Goal: Information Seeking & Learning: Learn about a topic

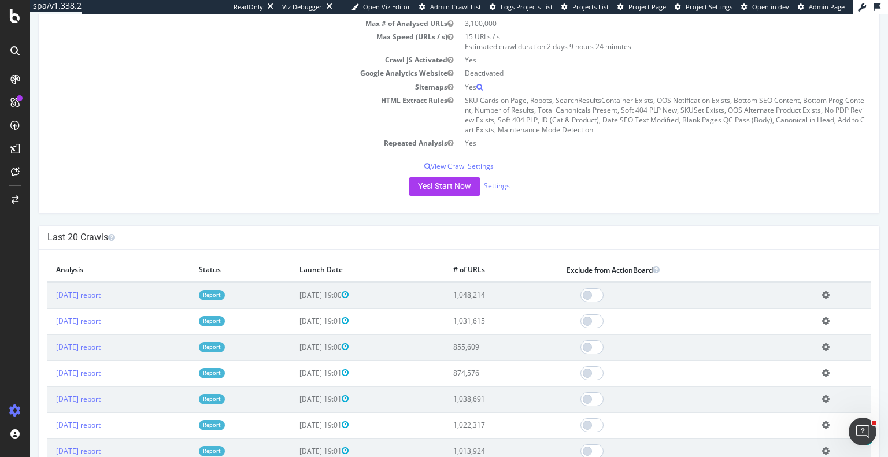
scroll to position [173, 0]
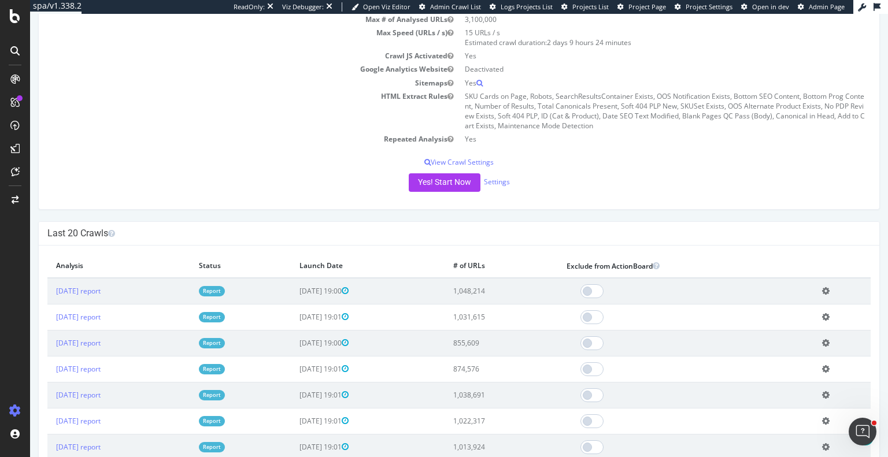
click at [225, 288] on link "Report" at bounding box center [212, 291] width 26 height 10
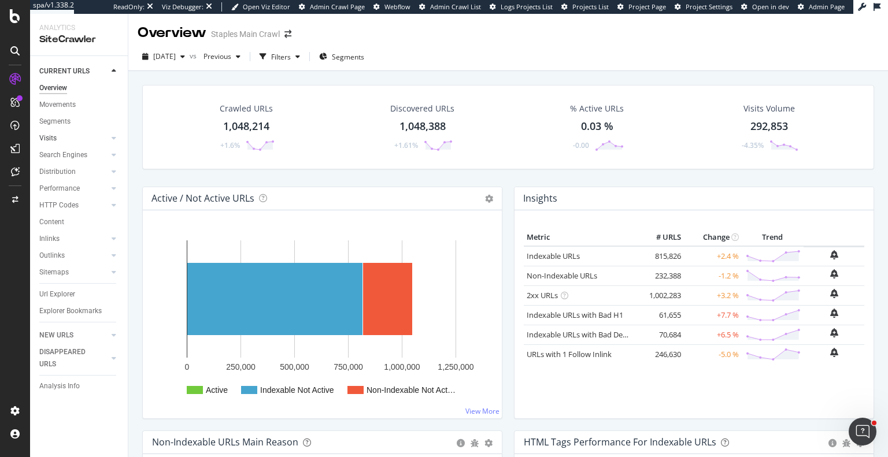
click at [63, 136] on link "Visits" at bounding box center [73, 138] width 69 height 12
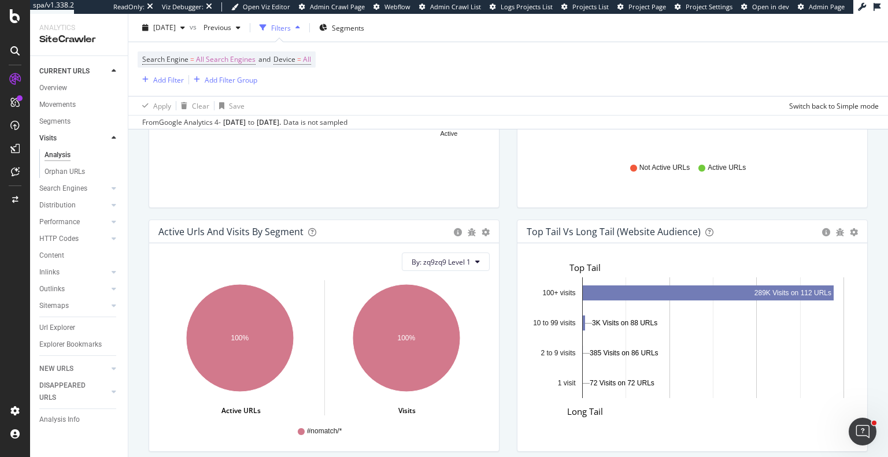
scroll to position [777, 0]
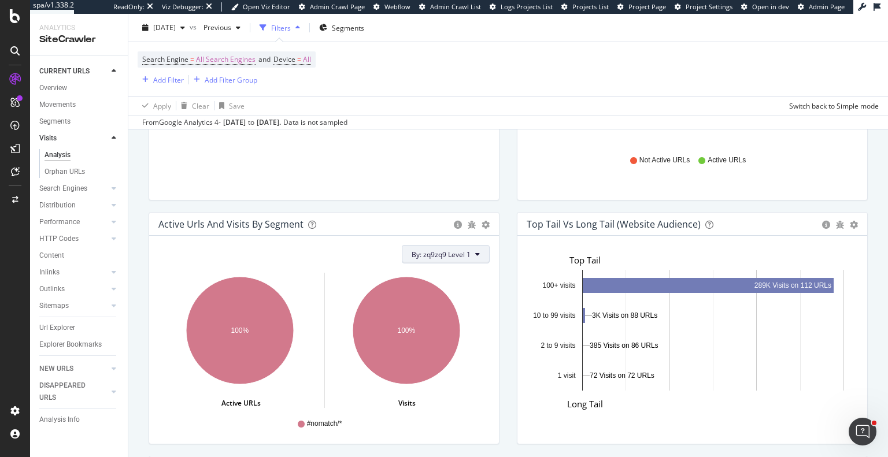
click at [467, 250] on button "By: zq9zq9 Level 1" at bounding box center [446, 254] width 88 height 19
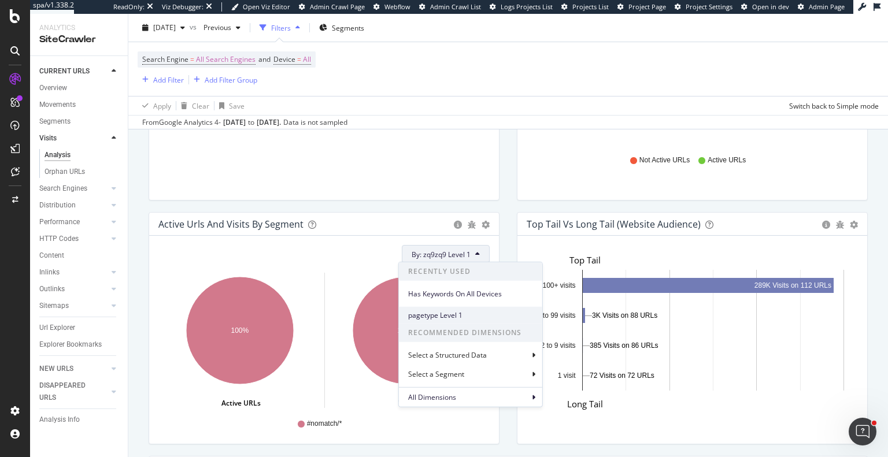
click at [448, 317] on span "pagetype Level 1" at bounding box center [470, 315] width 125 height 10
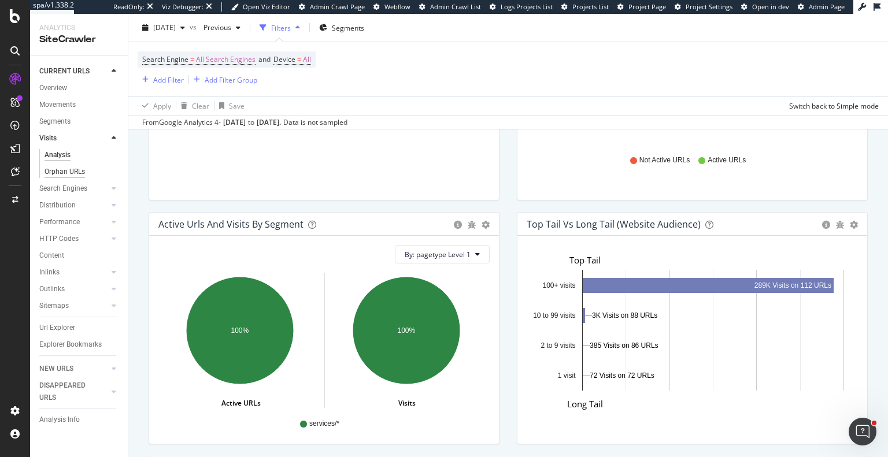
click at [64, 166] on div "Orphan URLs" at bounding box center [65, 172] width 40 height 12
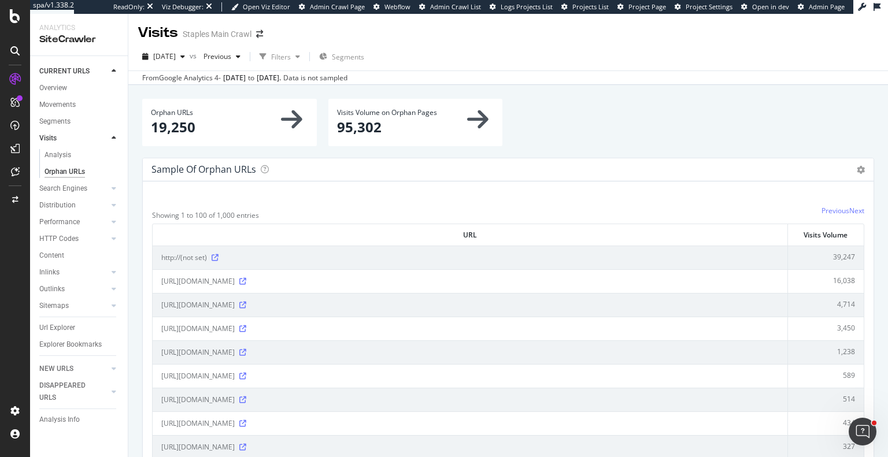
click at [427, 43] on div "2025 Oct. 3rd vs Previous Filters Segments From Google Analytics 4 - Sep. 06, 2…" at bounding box center [508, 64] width 760 height 42
click at [246, 373] on icon at bounding box center [242, 376] width 7 height 7
click at [70, 220] on div "Performance" at bounding box center [59, 222] width 40 height 12
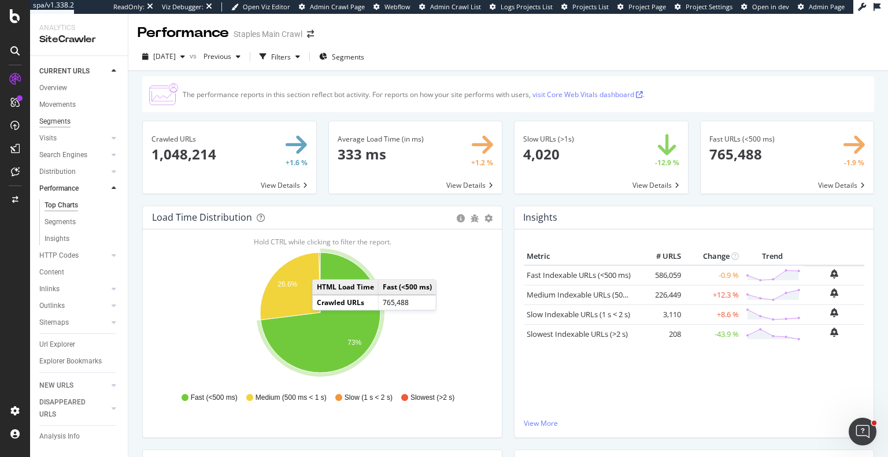
click at [57, 117] on div "Segments" at bounding box center [54, 122] width 31 height 12
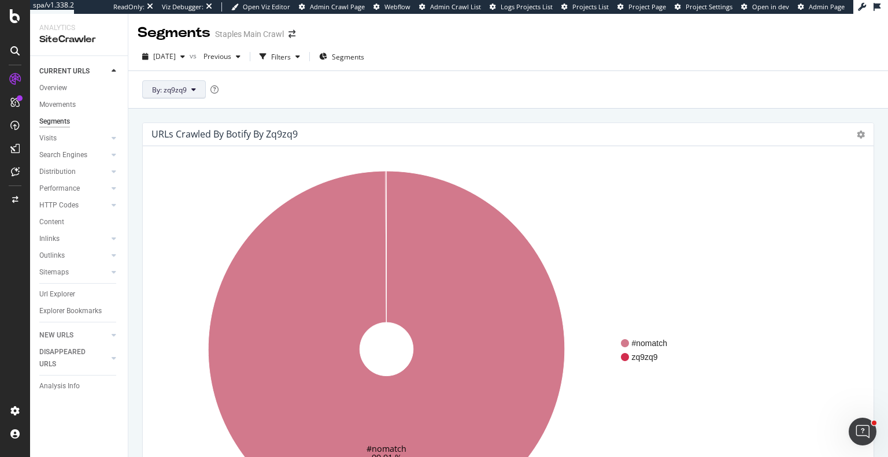
click at [195, 85] on button "By: zq9zq9" at bounding box center [174, 89] width 64 height 19
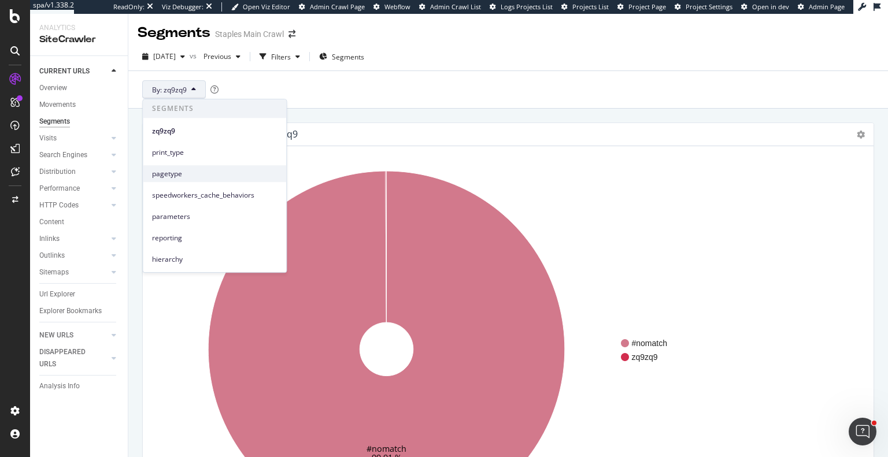
click at [193, 168] on div "pagetype" at bounding box center [214, 173] width 143 height 17
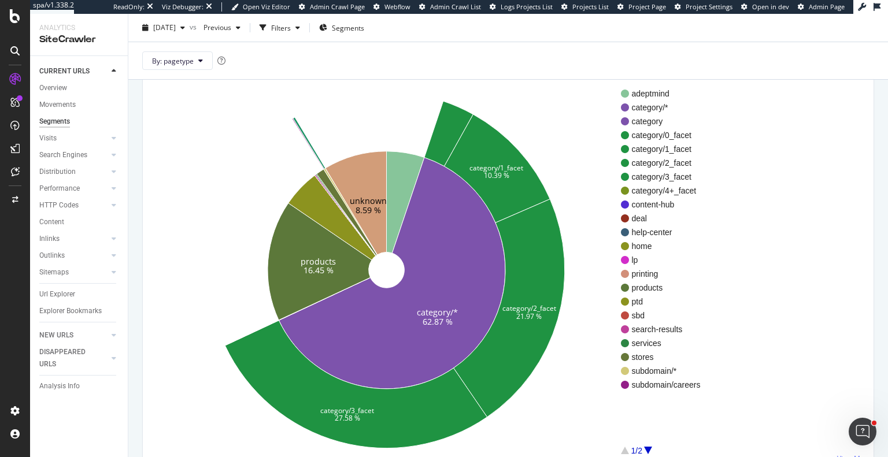
scroll to position [116, 0]
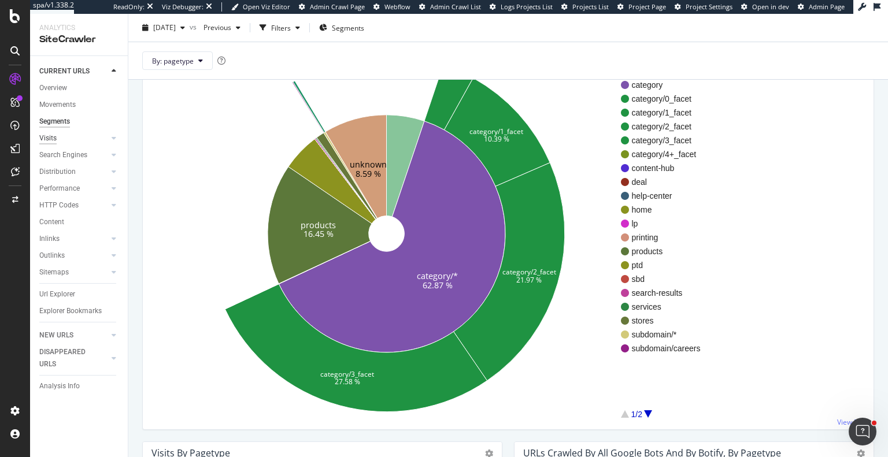
click at [44, 138] on div "Visits" at bounding box center [47, 138] width 17 height 12
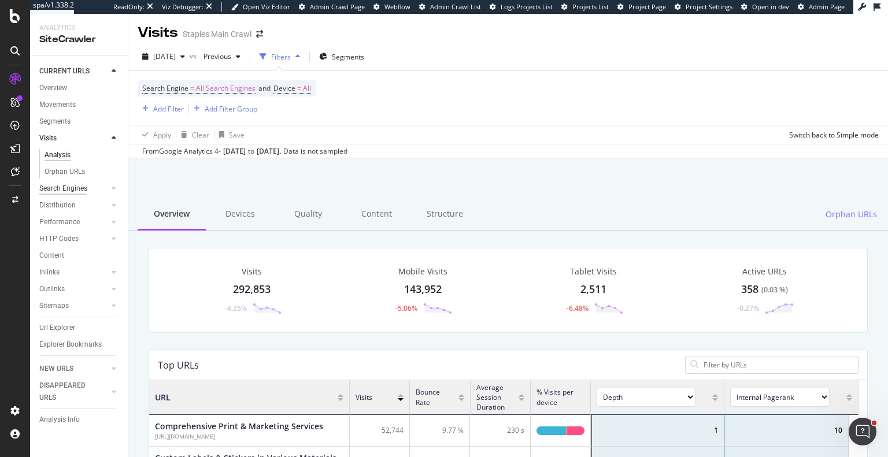
scroll to position [9, 9]
click at [73, 190] on div "Search Engines" at bounding box center [63, 189] width 48 height 12
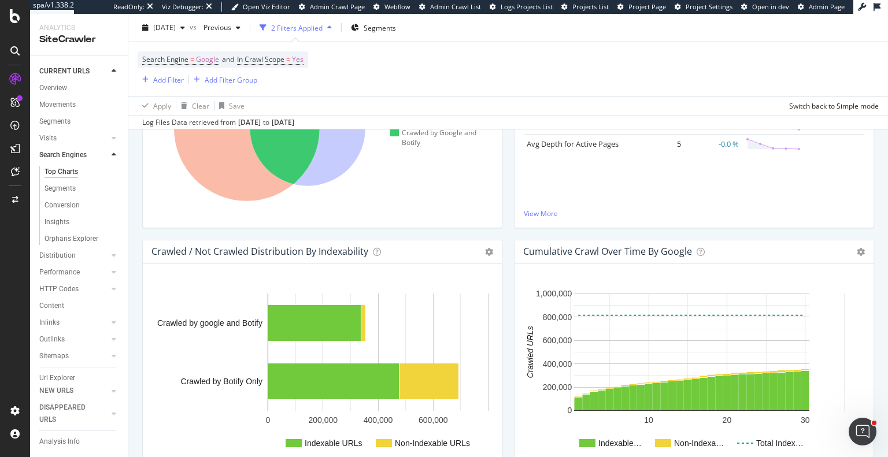
scroll to position [347, 0]
click at [64, 187] on div "Segments" at bounding box center [60, 189] width 31 height 12
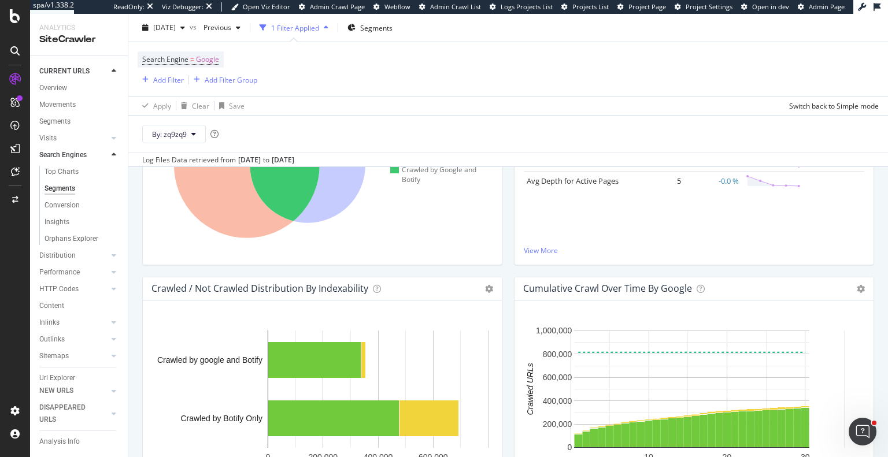
scroll to position [384, 0]
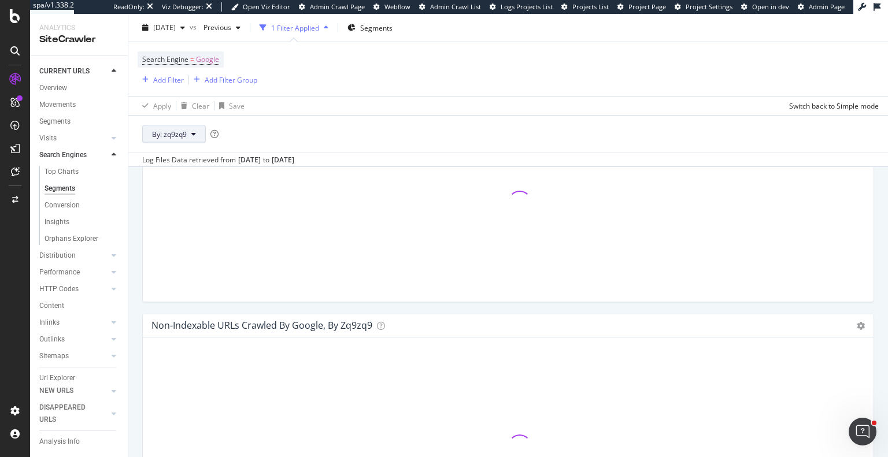
click at [192, 134] on icon at bounding box center [193, 134] width 5 height 7
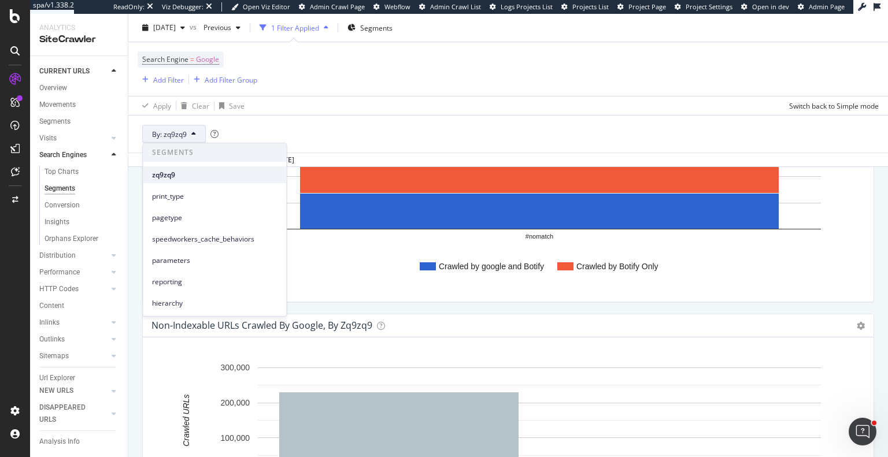
click at [175, 176] on span "zq9zq9" at bounding box center [214, 175] width 125 height 10
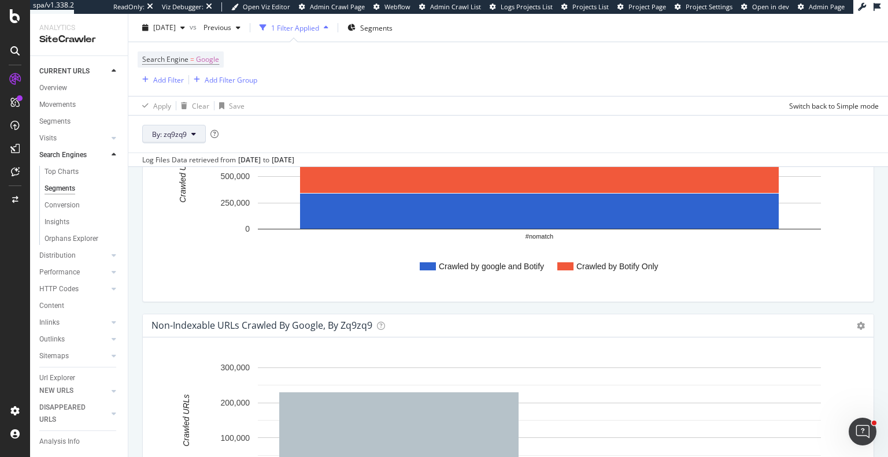
click at [197, 134] on button "By: zq9zq9" at bounding box center [174, 134] width 64 height 19
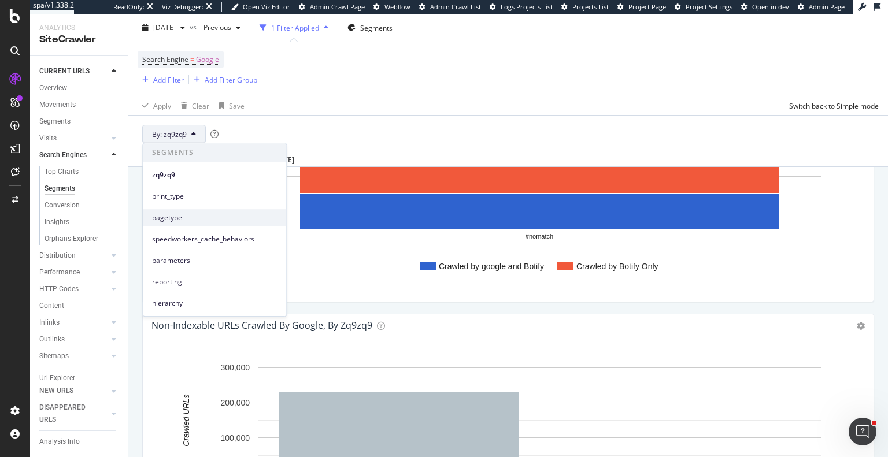
click at [180, 224] on div "pagetype" at bounding box center [214, 217] width 143 height 17
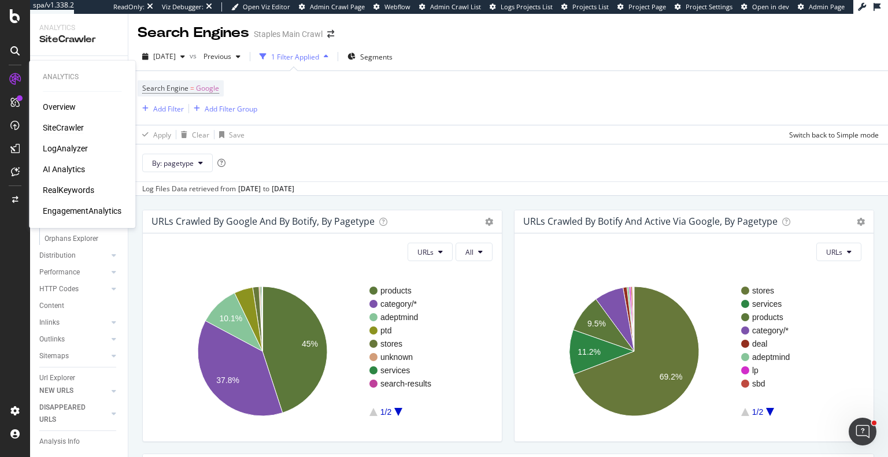
click at [83, 187] on div "RealKeywords" at bounding box center [68, 190] width 51 height 12
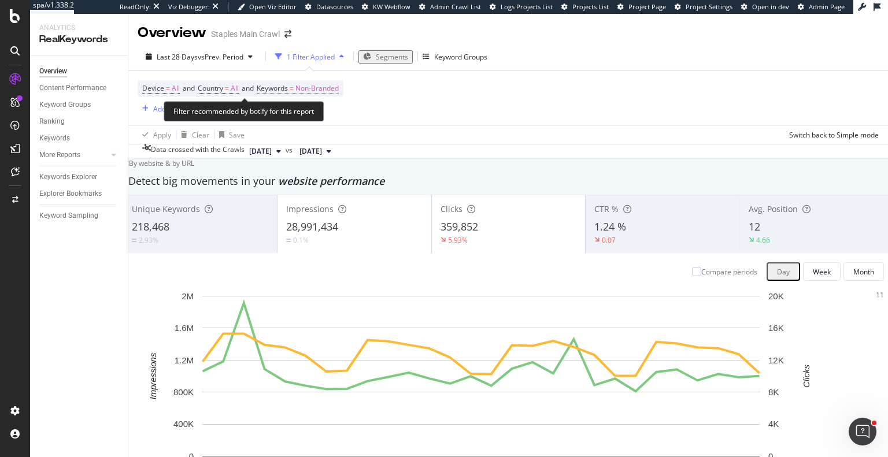
click at [331, 89] on span "Non-Branded" at bounding box center [316, 88] width 43 height 16
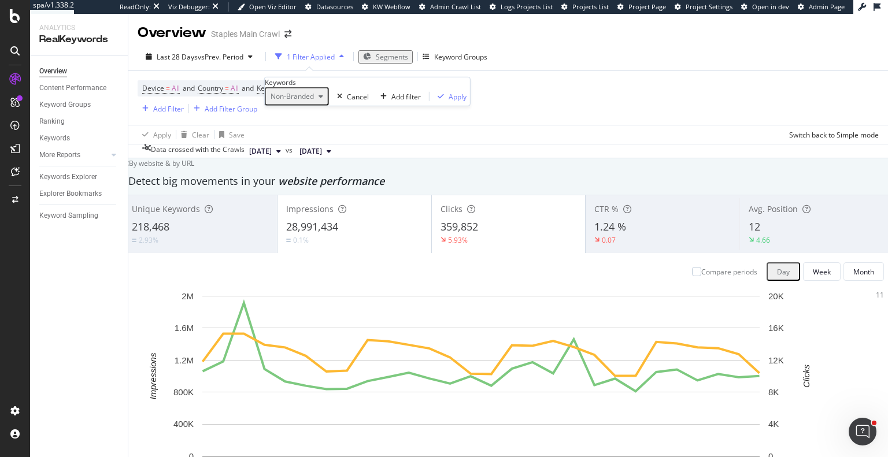
click at [314, 101] on span "Non-Branded" at bounding box center [290, 96] width 48 height 10
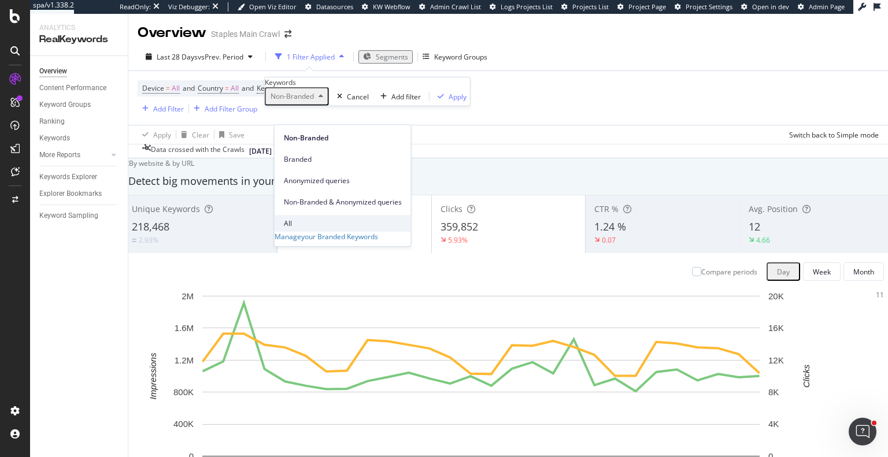
click at [296, 219] on span "All" at bounding box center [343, 224] width 118 height 10
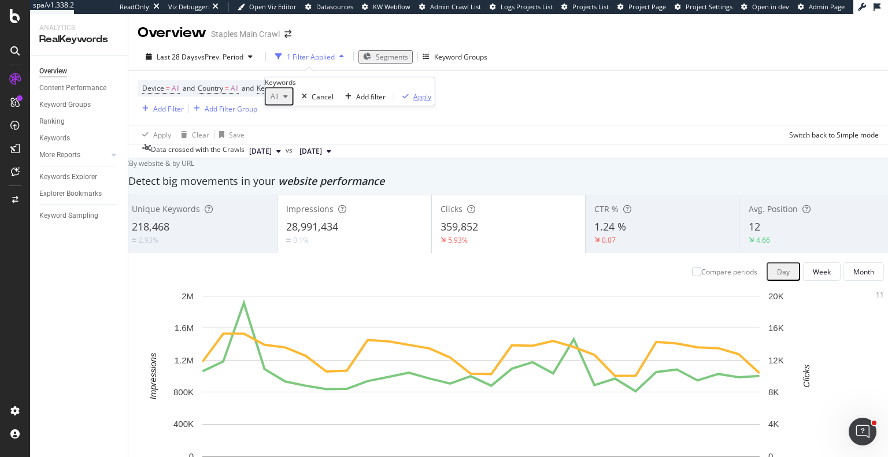
click at [413, 101] on div "Apply" at bounding box center [422, 96] width 18 height 10
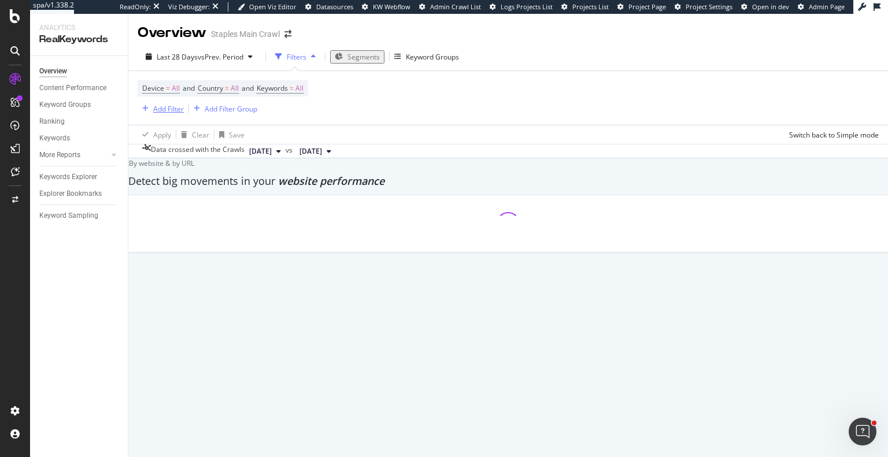
click at [172, 110] on div "Add Filter" at bounding box center [168, 109] width 31 height 10
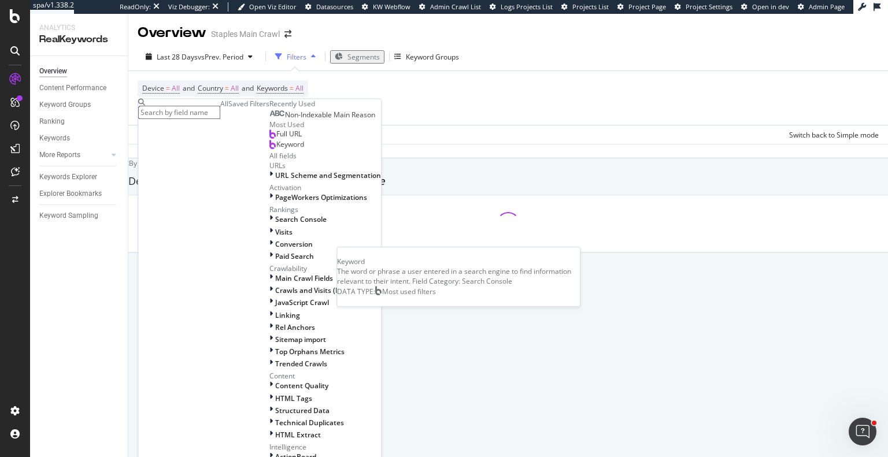
click at [276, 150] on span "Keyword" at bounding box center [290, 145] width 28 height 10
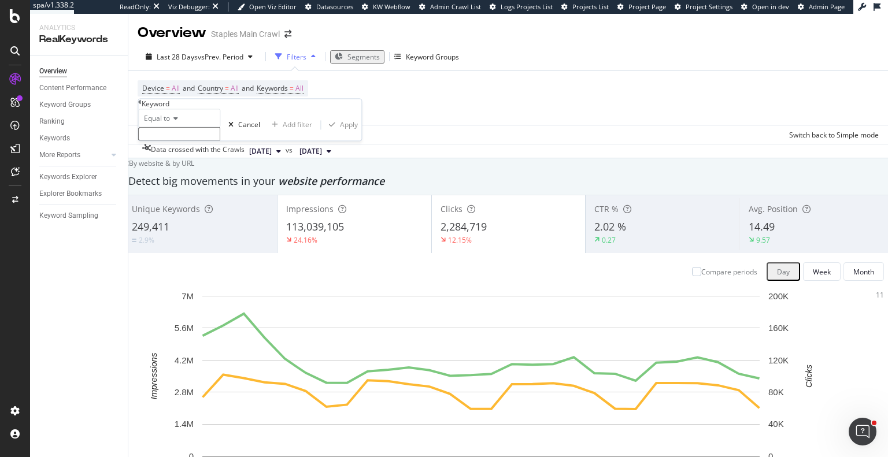
click at [176, 123] on icon at bounding box center [174, 119] width 8 height 7
click at [187, 213] on div "Contains" at bounding box center [179, 207] width 81 height 12
click at [206, 141] on input "text" at bounding box center [179, 134] width 82 height 13
type input "business cards"
drag, startPoint x: 265, startPoint y: 184, endPoint x: 375, endPoint y: 202, distance: 111.8
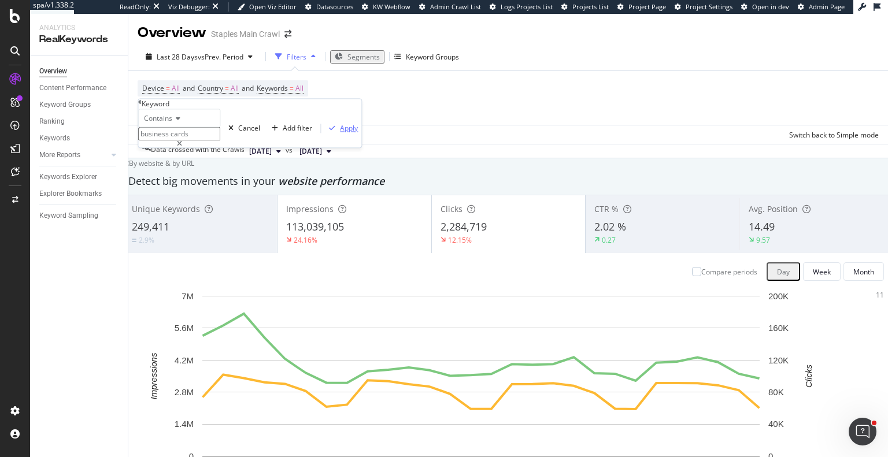
click at [340, 134] on div "Apply" at bounding box center [349, 129] width 18 height 10
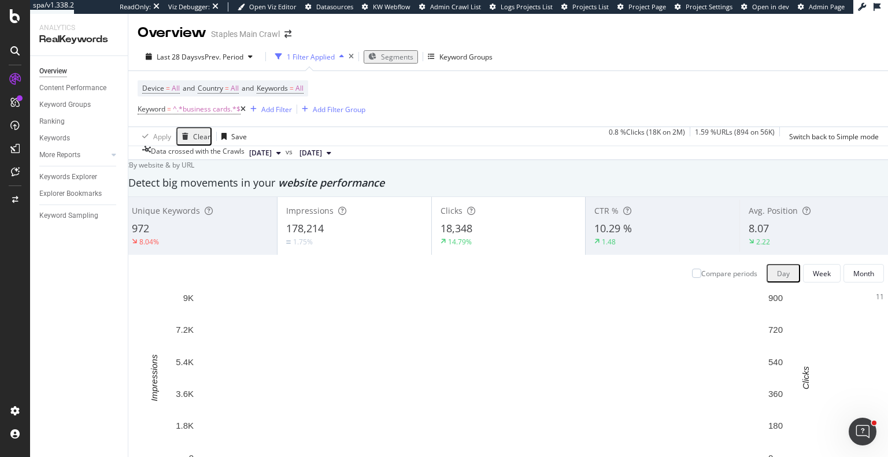
scroll to position [694, 0]
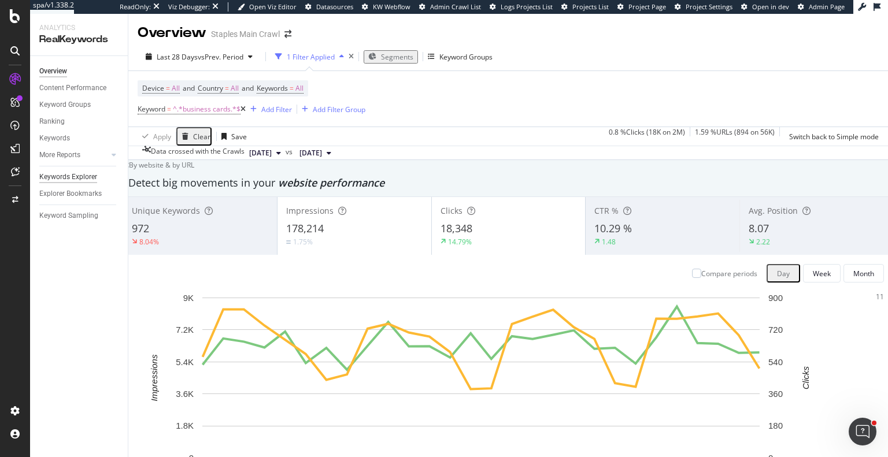
click at [81, 173] on div "Keywords Explorer" at bounding box center [68, 177] width 58 height 12
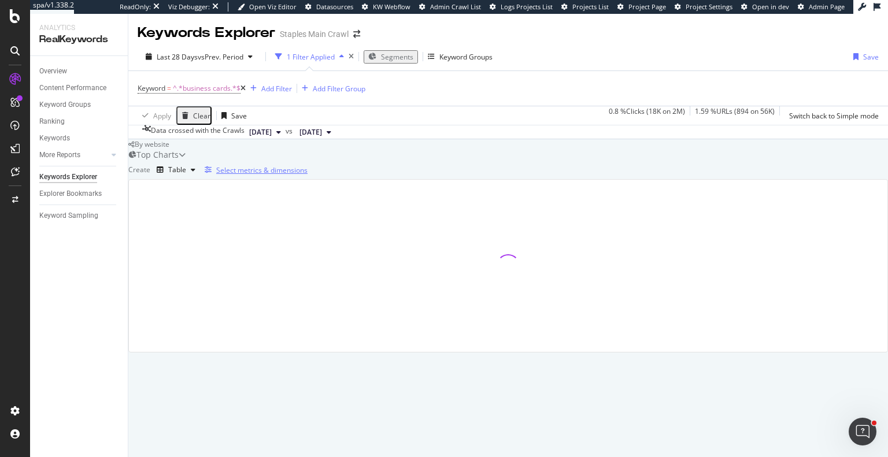
click at [308, 175] on div "Select metrics & dimensions" at bounding box center [261, 170] width 91 height 10
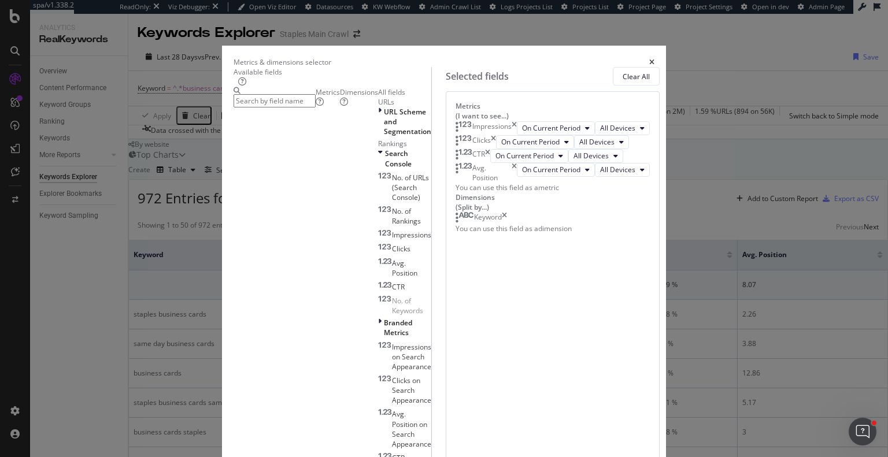
click at [284, 108] on input "modal" at bounding box center [275, 100] width 82 height 13
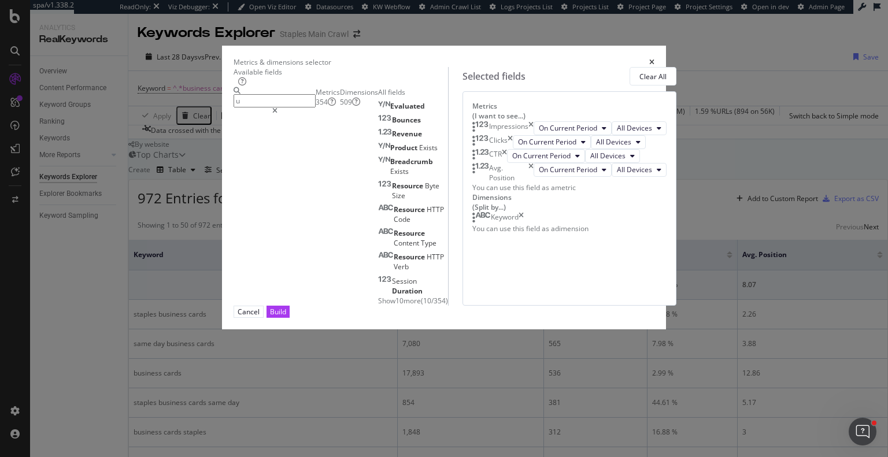
click at [346, 107] on div "Dimensions 509" at bounding box center [359, 97] width 38 height 20
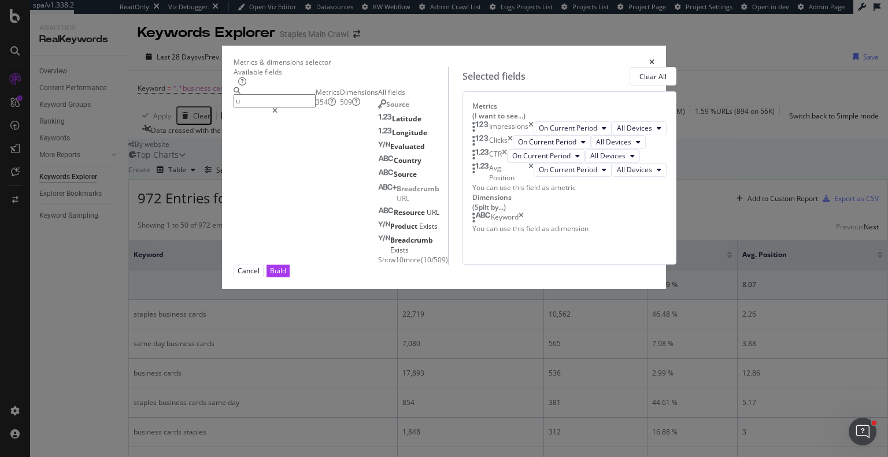
click at [304, 108] on input "u" at bounding box center [275, 100] width 82 height 13
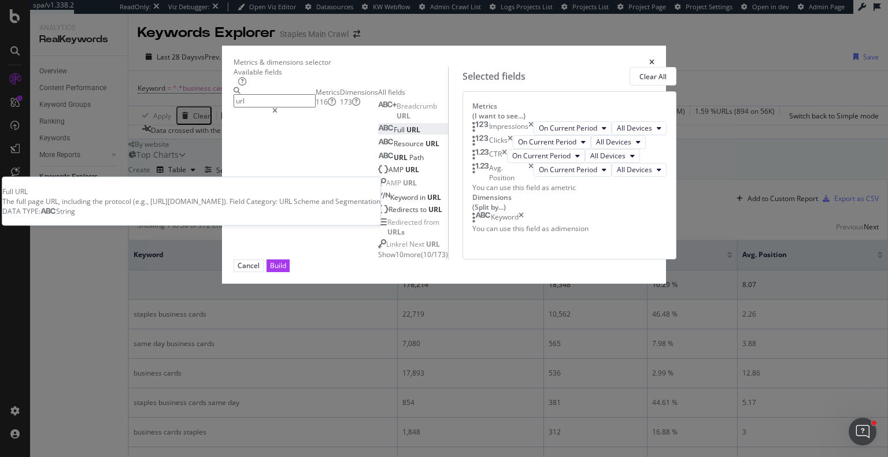
type input "url"
click at [378, 135] on div "Full URL" at bounding box center [399, 130] width 42 height 10
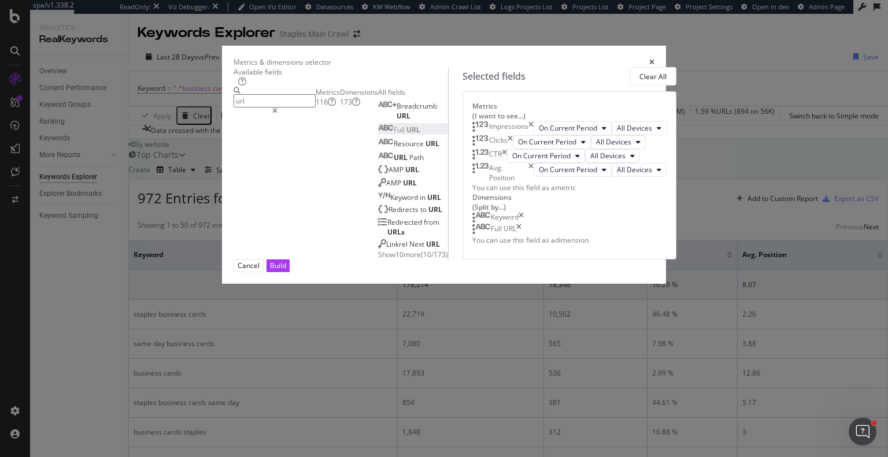
click at [286, 271] on div "Build" at bounding box center [278, 266] width 16 height 10
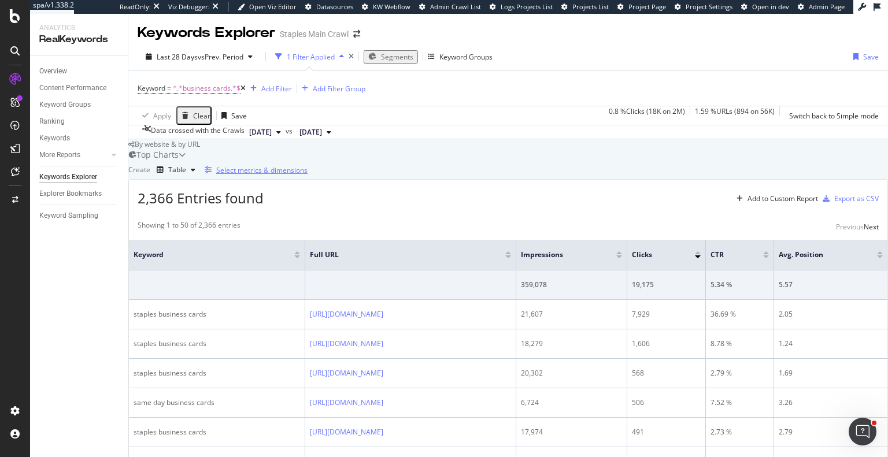
click at [308, 175] on div "Select metrics & dimensions" at bounding box center [261, 170] width 91 height 10
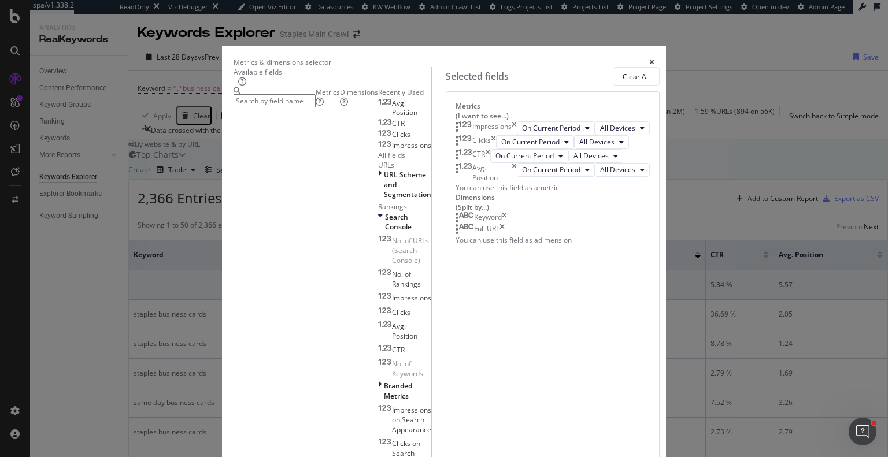
click at [507, 224] on div "Keyword" at bounding box center [481, 218] width 51 height 12
click at [507, 224] on icon "times" at bounding box center [504, 218] width 5 height 12
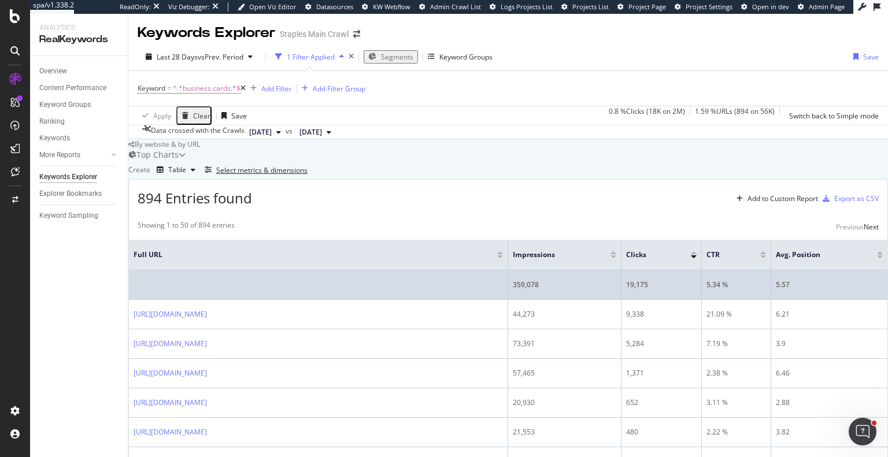
scroll to position [173, 0]
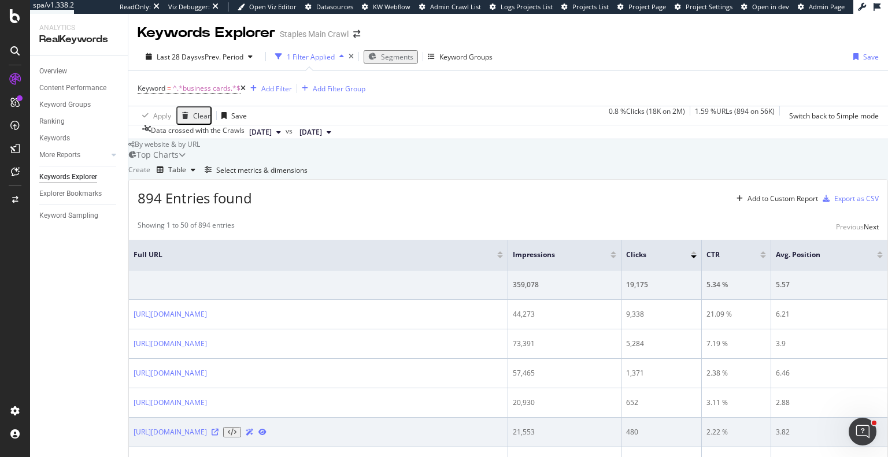
click at [219, 429] on icon at bounding box center [215, 432] width 7 height 7
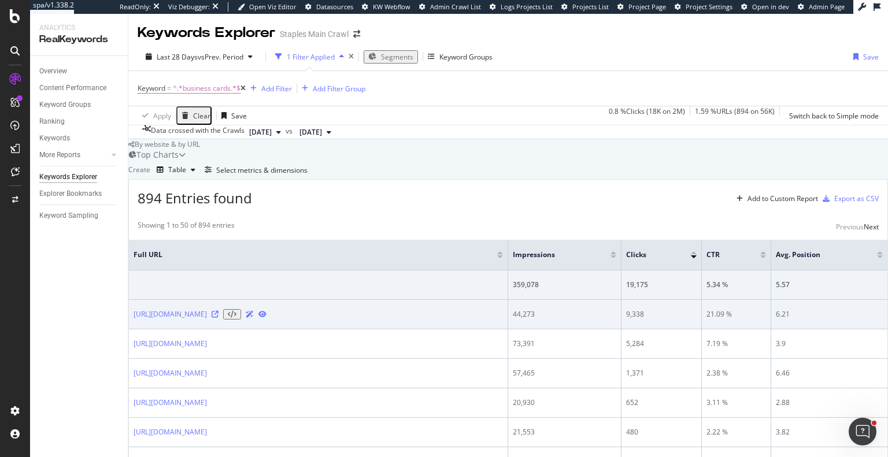
click at [219, 311] on icon at bounding box center [215, 314] width 7 height 7
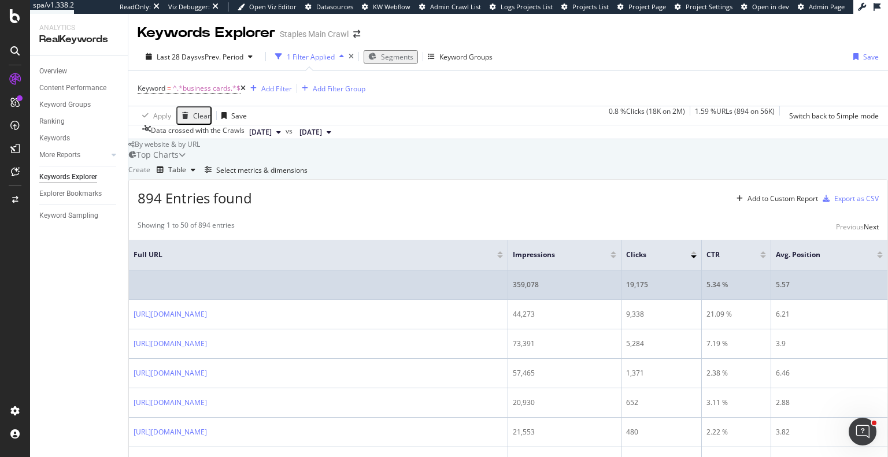
scroll to position [0, 0]
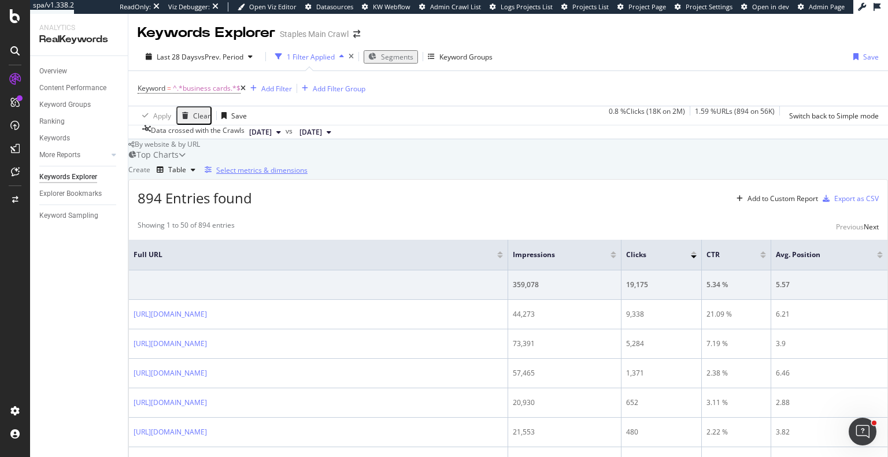
click at [308, 175] on div "Select metrics & dimensions" at bounding box center [261, 170] width 91 height 10
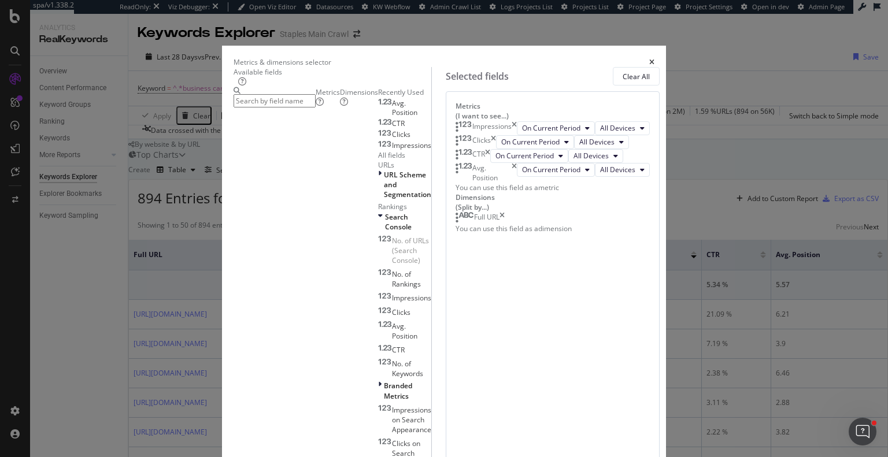
click at [305, 104] on input "modal" at bounding box center [275, 100] width 82 height 13
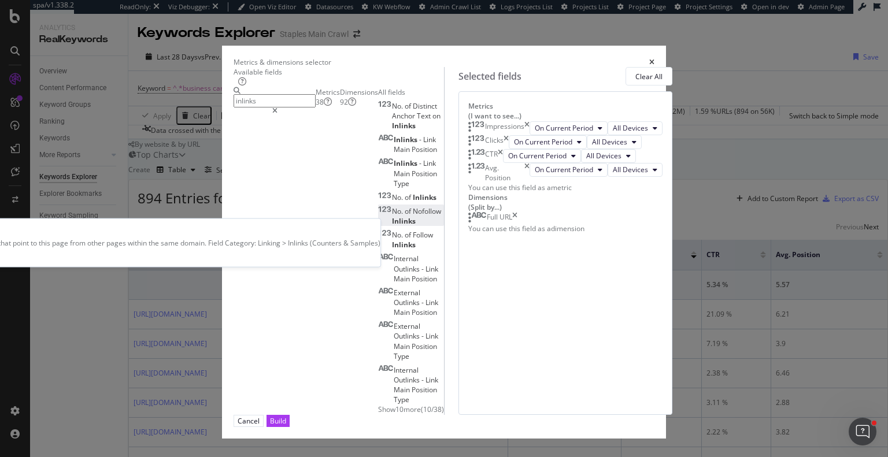
click at [413, 216] on span "Nofollow" at bounding box center [427, 211] width 28 height 10
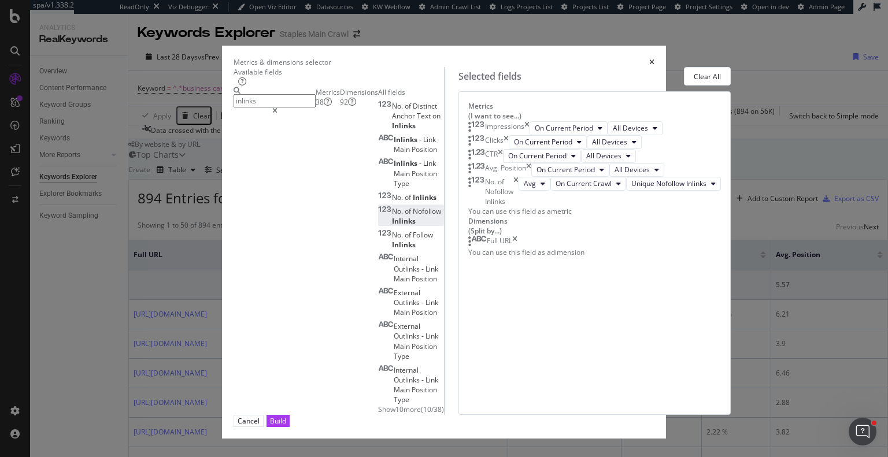
click at [262, 107] on input "inlinks" at bounding box center [275, 100] width 82 height 13
click at [530, 131] on icon "times" at bounding box center [526, 128] width 5 height 14
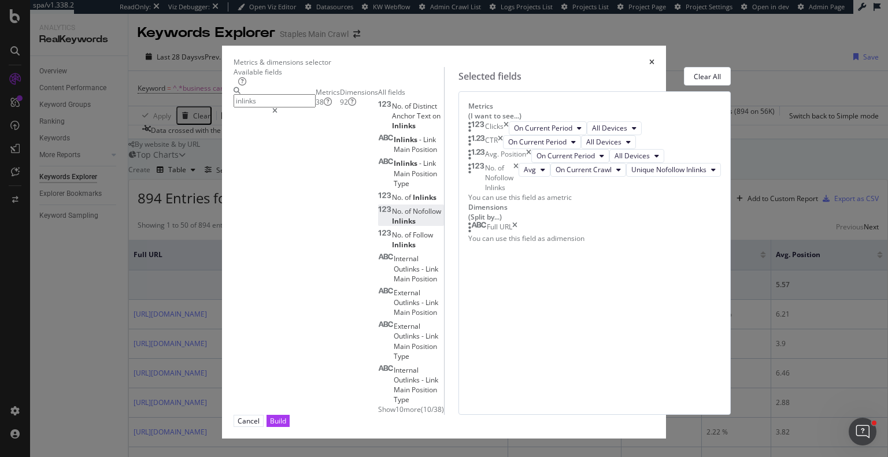
click at [503, 149] on icon "times" at bounding box center [500, 142] width 5 height 14
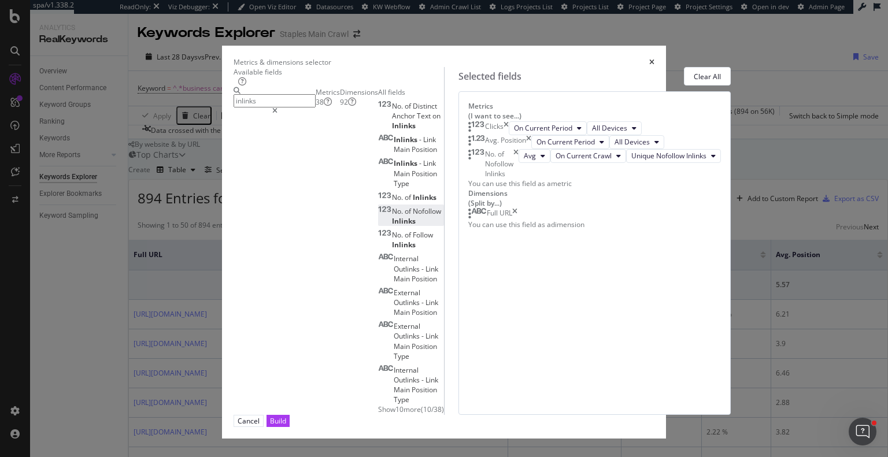
click at [526, 149] on div "Avg. Position" at bounding box center [505, 142] width 41 height 14
click at [531, 149] on icon "times" at bounding box center [528, 142] width 5 height 14
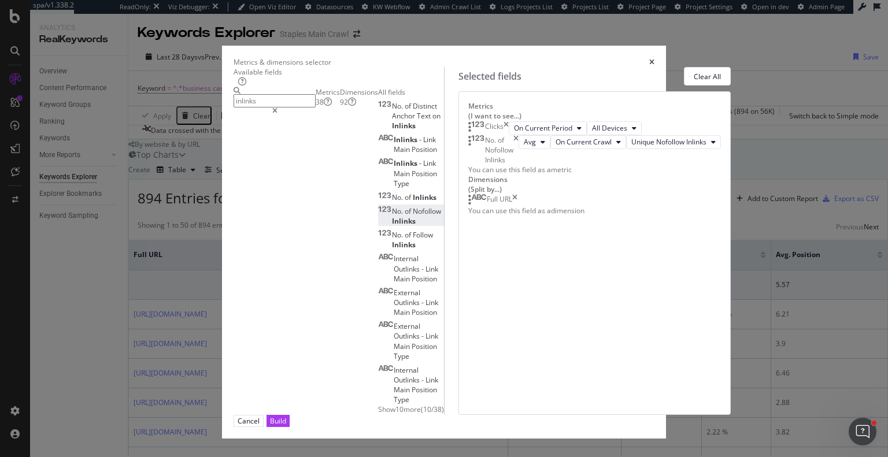
click at [276, 114] on div "inlinks" at bounding box center [275, 251] width 82 height 328
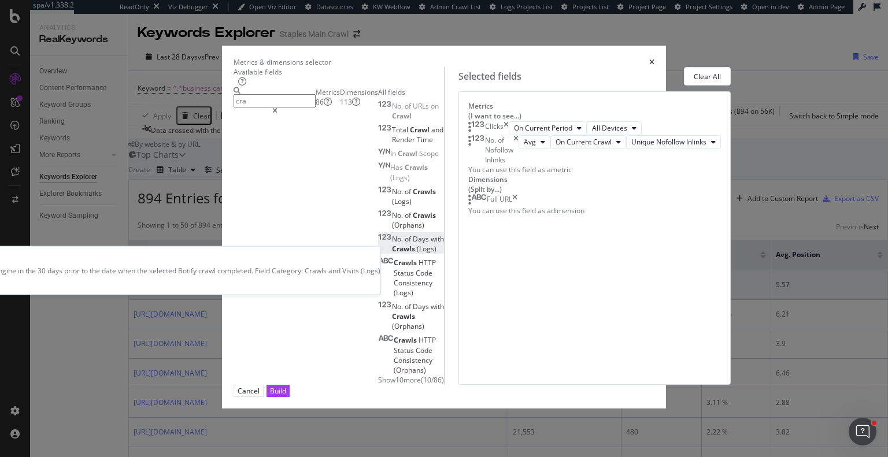
type input "cra"
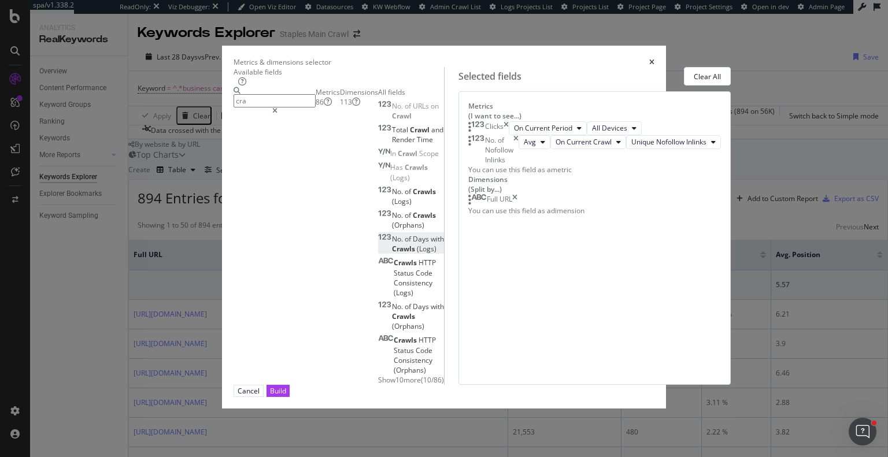
click at [417, 254] on span "(Logs)" at bounding box center [427, 249] width 20 height 10
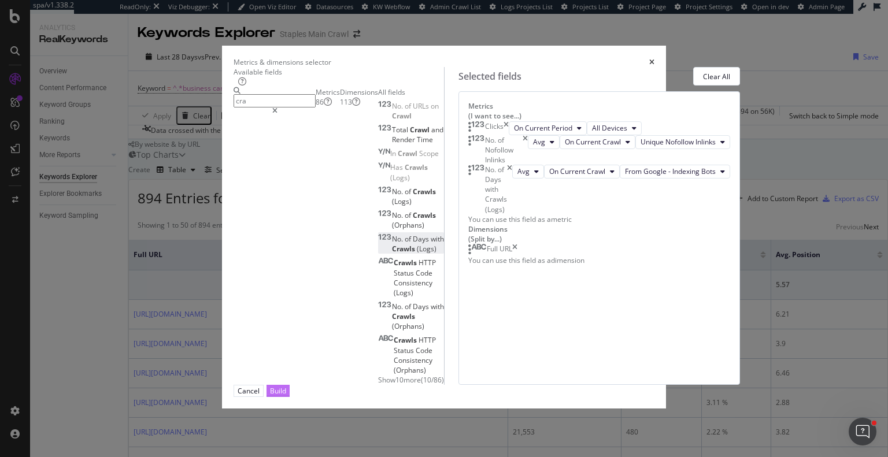
click at [286, 396] on div "Build" at bounding box center [278, 391] width 16 height 10
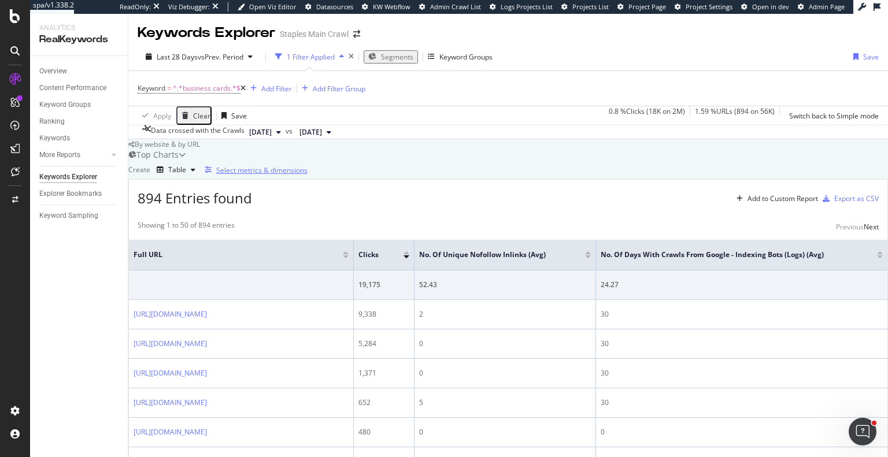
click at [308, 175] on div "Select metrics & dimensions" at bounding box center [261, 170] width 91 height 10
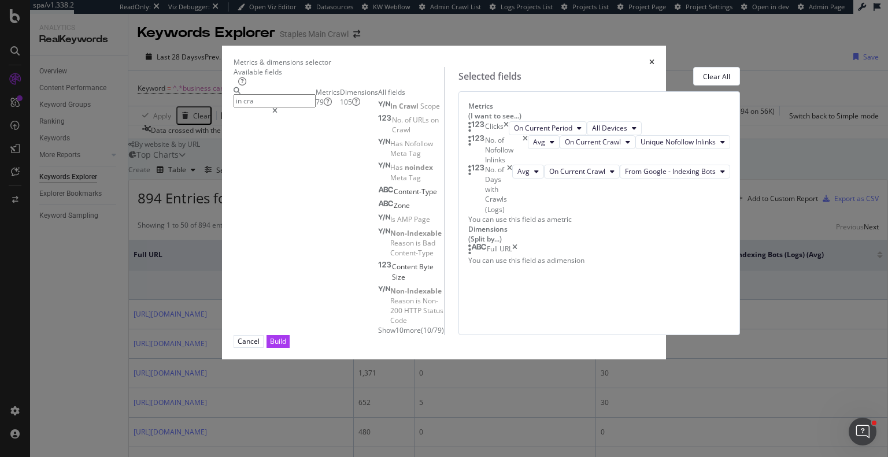
click at [378, 328] on span "Show 10 more" at bounding box center [399, 331] width 43 height 10
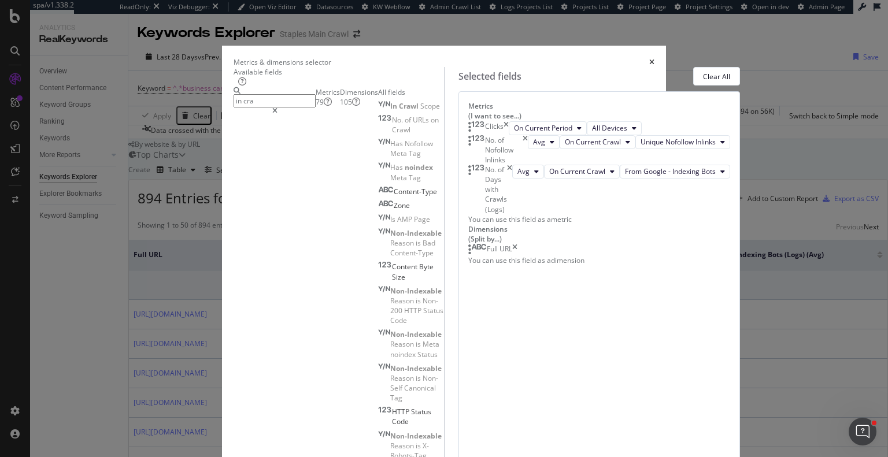
scroll to position [95, 0]
click at [314, 99] on input "in cra" at bounding box center [275, 100] width 82 height 13
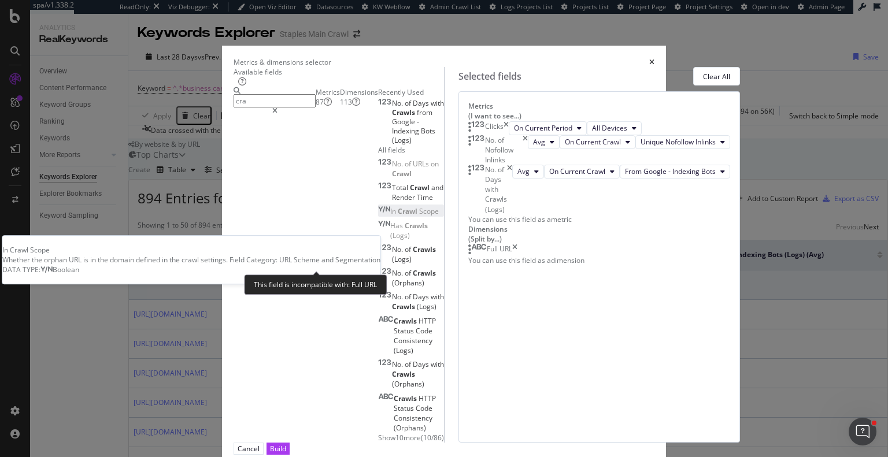
scroll to position [16, 0]
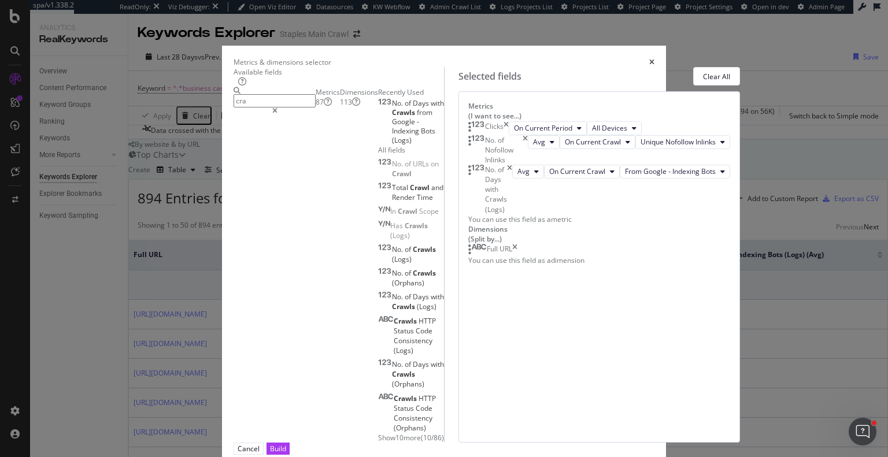
click at [378, 433] on span "Show 10 more" at bounding box center [399, 438] width 43 height 10
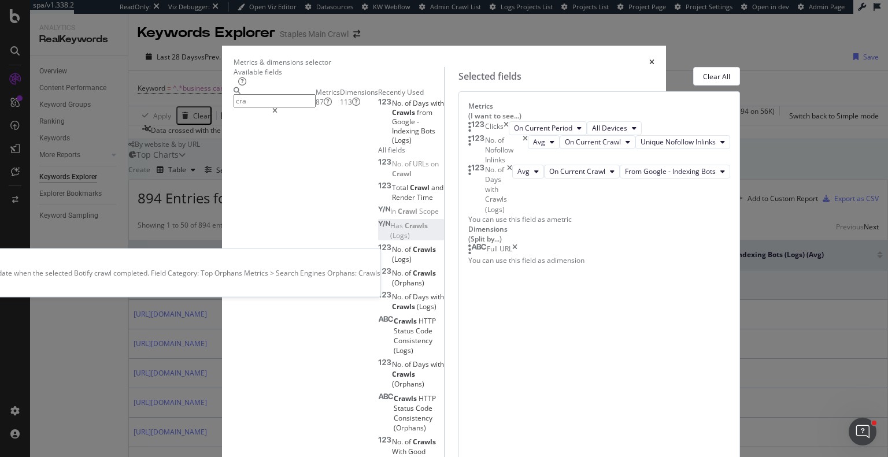
scroll to position [155, 0]
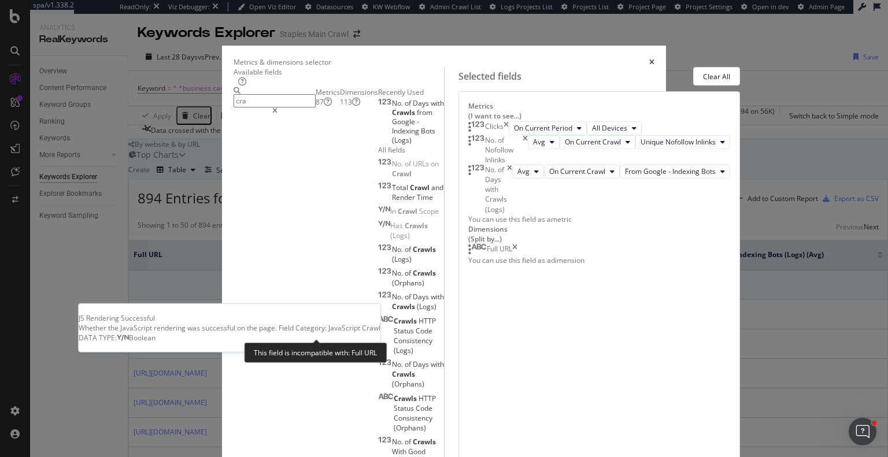
scroll to position [294, 0]
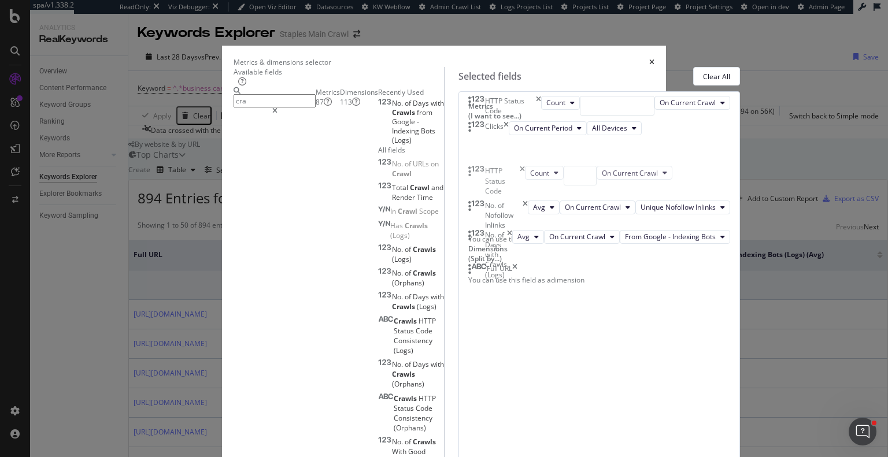
drag, startPoint x: 478, startPoint y: 285, endPoint x: 479, endPoint y: 166, distance: 119.1
click at [479, 166] on body "spa/v1.338.2 ReadOnly: Viz Debugger: Open Viz Editor Datasources KW Webflow Adm…" at bounding box center [444, 228] width 888 height 457
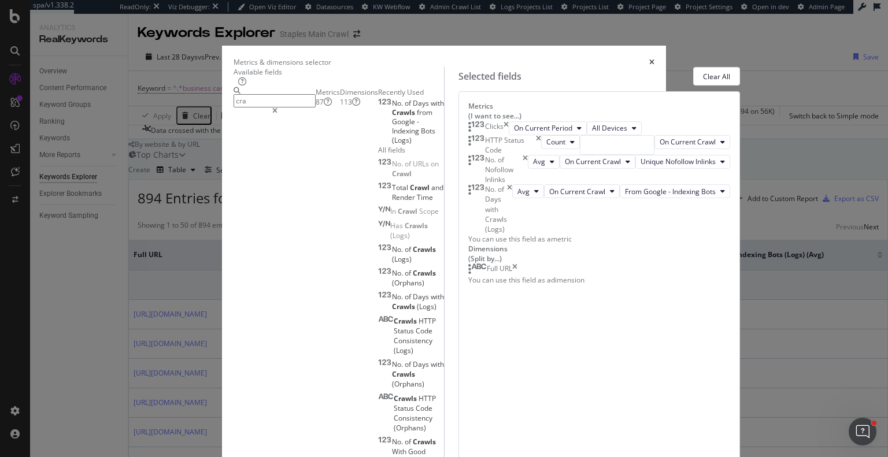
click at [261, 99] on input "cra" at bounding box center [275, 100] width 82 height 13
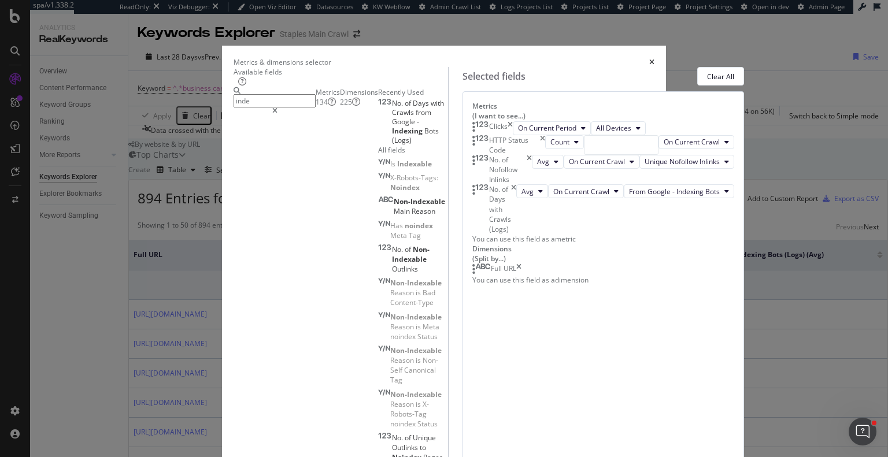
scroll to position [58, 0]
click at [340, 107] on div "Dimensions 225" at bounding box center [359, 97] width 38 height 20
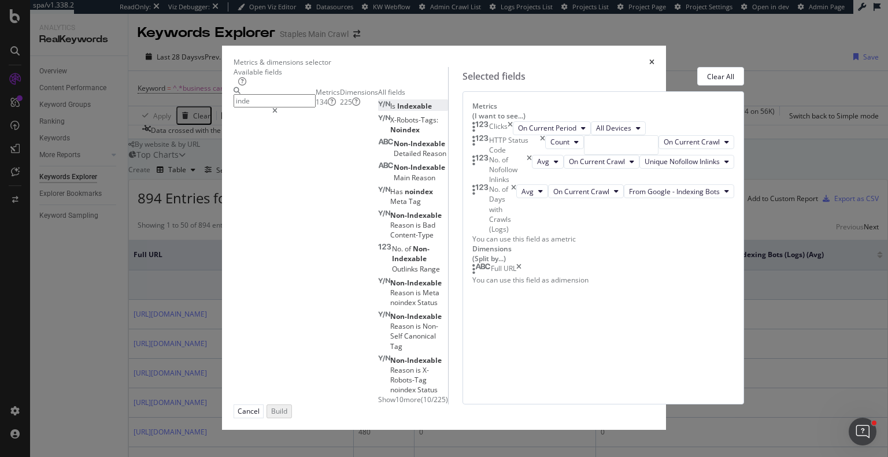
click at [397, 111] on span "Indexable" at bounding box center [414, 106] width 35 height 10
click at [531, 287] on icon "times" at bounding box center [528, 281] width 5 height 12
click at [316, 107] on div "Metrics 134" at bounding box center [328, 97] width 24 height 20
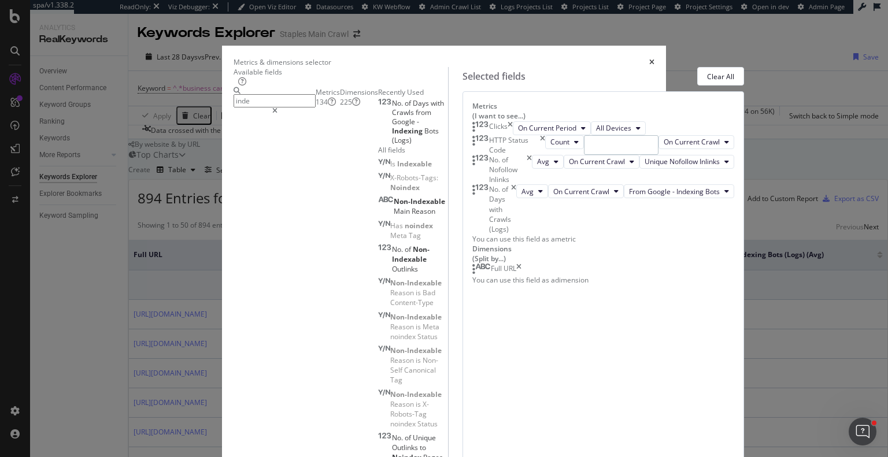
click at [584, 155] on input "modal" at bounding box center [621, 145] width 75 height 20
click at [545, 155] on icon "times" at bounding box center [542, 145] width 5 height 20
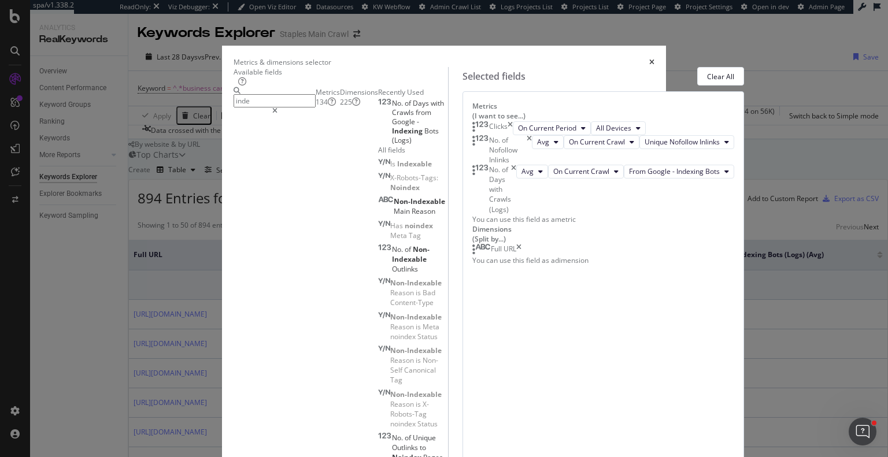
click at [340, 107] on div "Dimensions 225" at bounding box center [359, 97] width 38 height 20
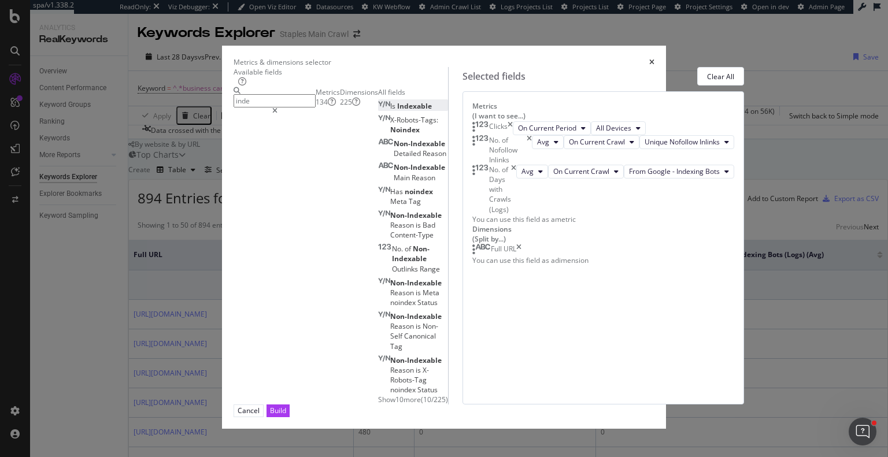
click at [397, 111] on span "Indexable" at bounding box center [414, 106] width 35 height 10
click at [316, 108] on input "inde" at bounding box center [275, 100] width 82 height 13
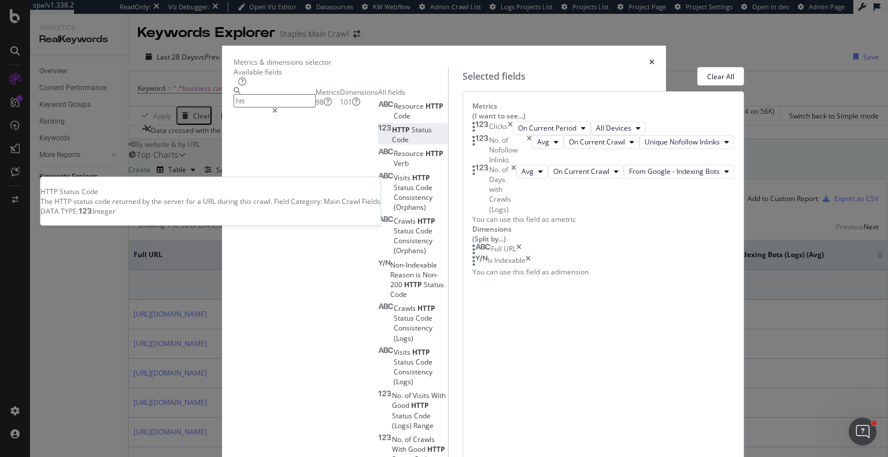
click at [392, 145] on span "Code" at bounding box center [400, 140] width 17 height 10
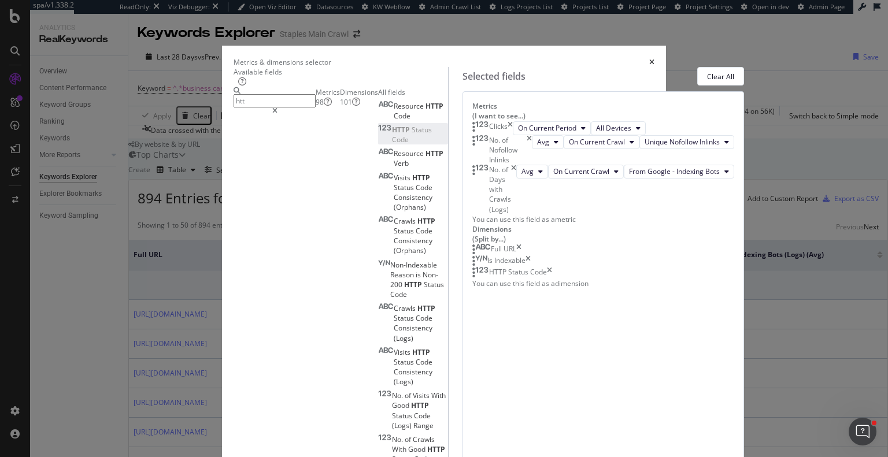
click at [271, 99] on input "htt" at bounding box center [275, 100] width 82 height 13
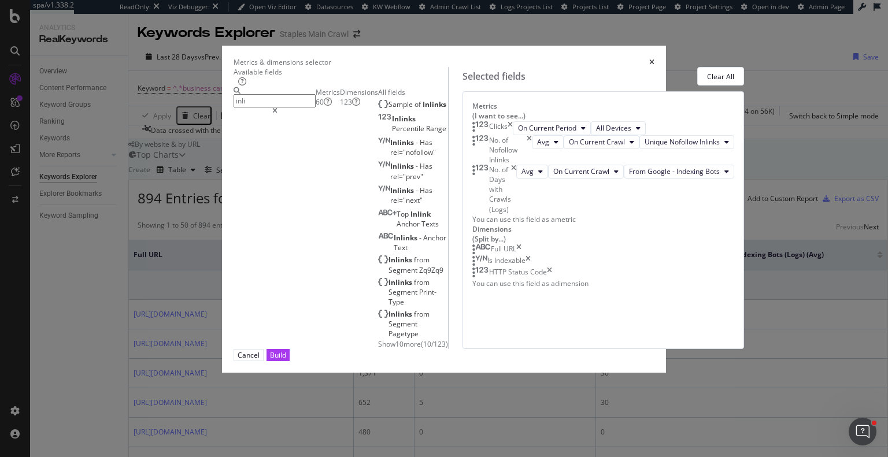
click at [378, 339] on span "Show 10 more" at bounding box center [399, 344] width 43 height 10
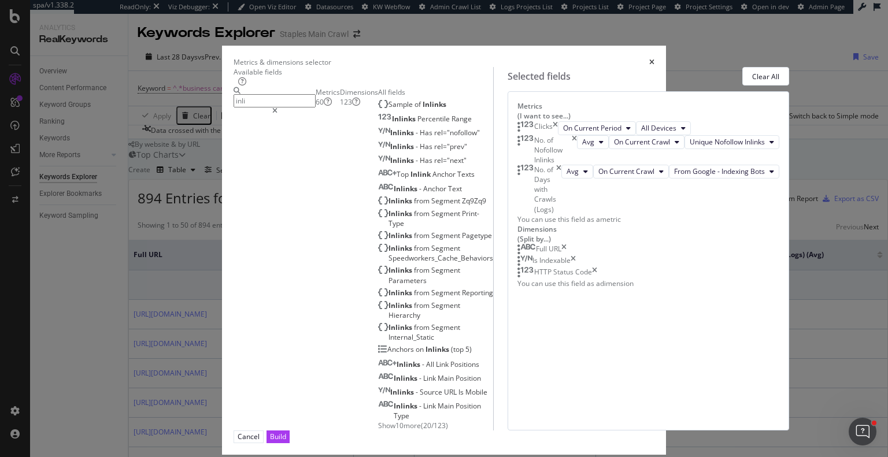
click at [302, 106] on input "inli" at bounding box center [275, 100] width 82 height 13
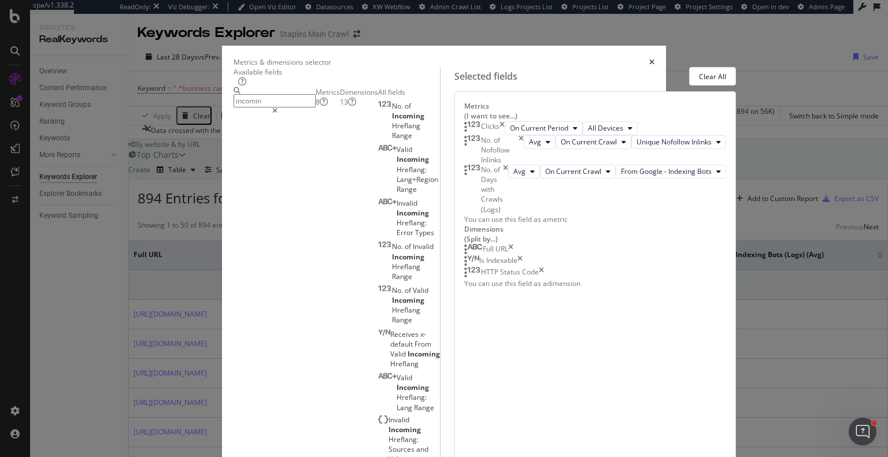
type input "incomin"
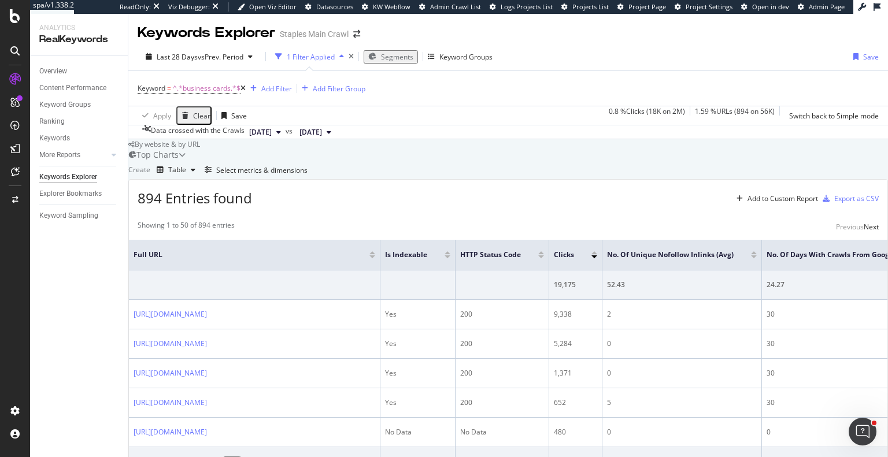
scroll to position [173, 0]
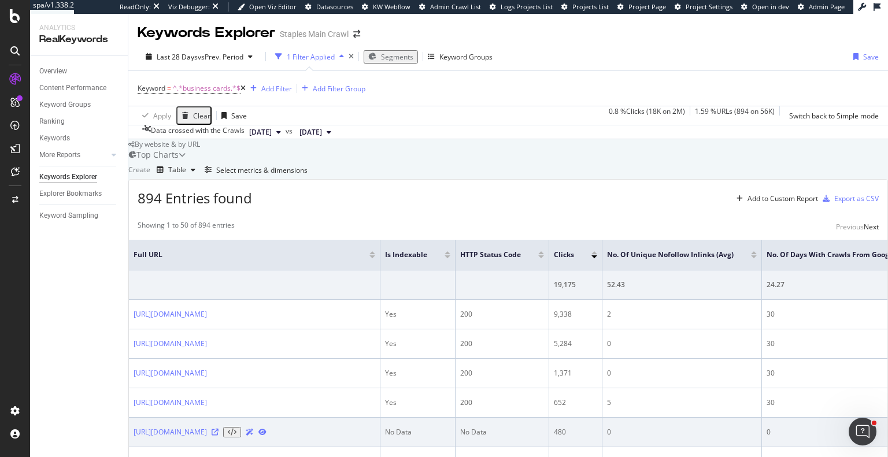
click at [219, 429] on icon at bounding box center [215, 432] width 7 height 7
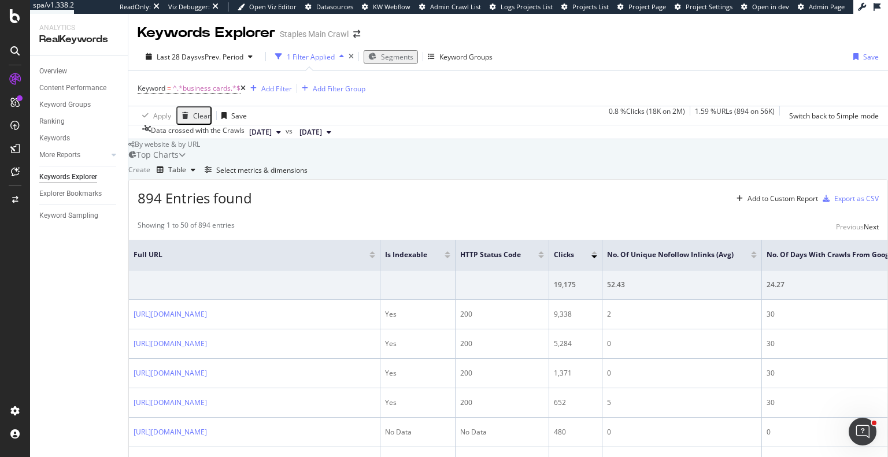
scroll to position [0, 0]
click at [245, 88] on icon at bounding box center [243, 88] width 5 height 7
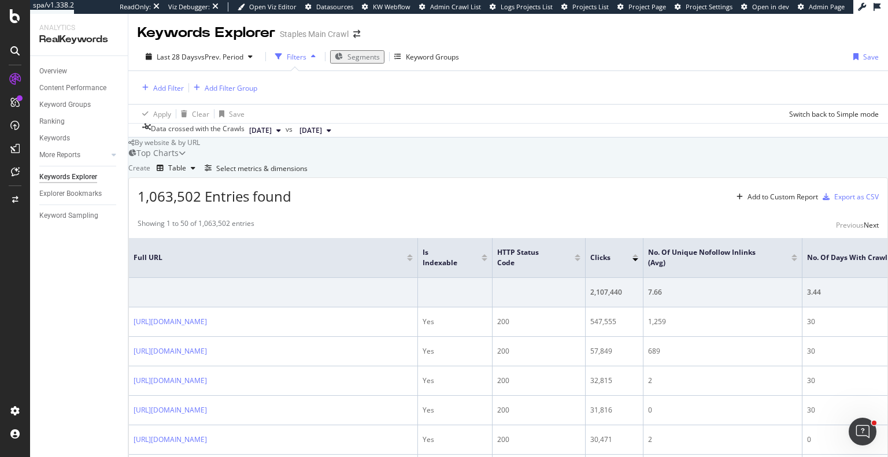
scroll to position [116, 0]
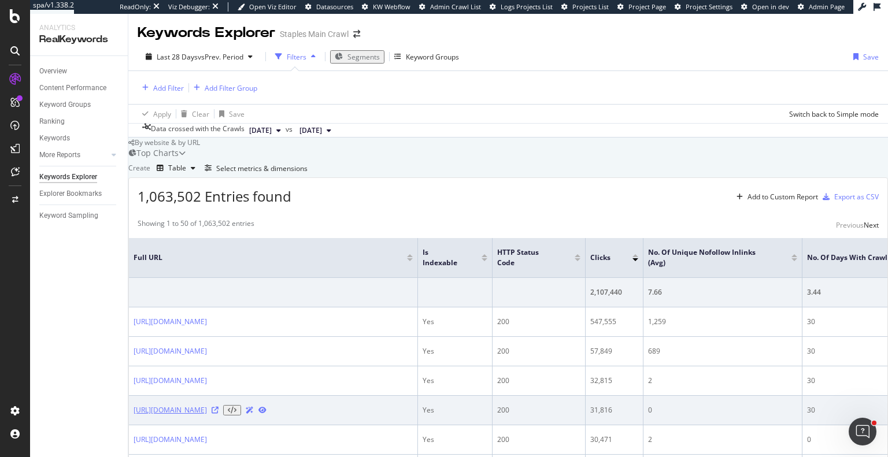
click at [207, 405] on link "[URL][DOMAIN_NAME]" at bounding box center [170, 410] width 73 height 10
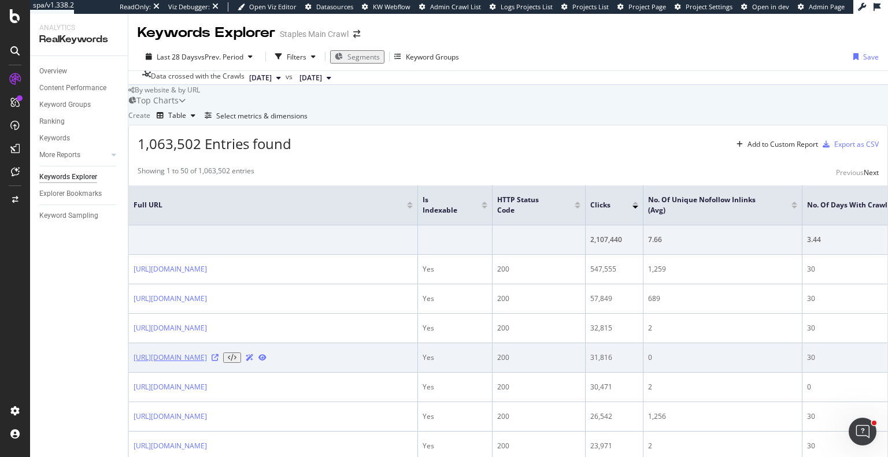
scroll to position [62, 0]
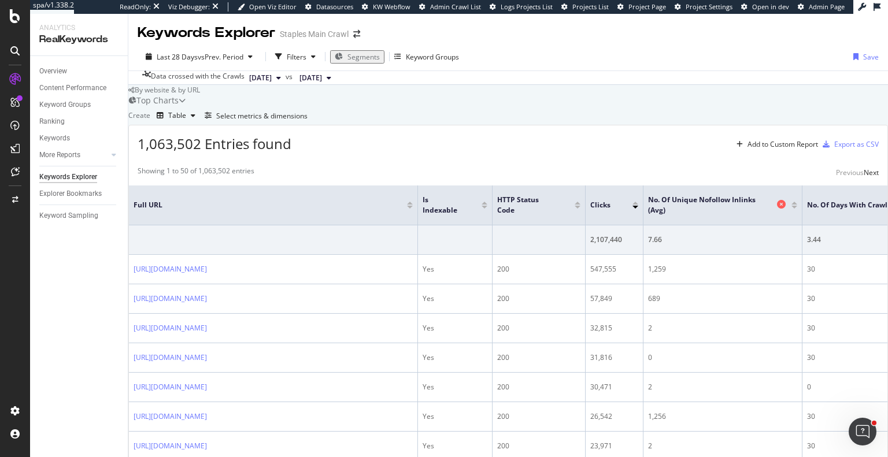
click at [786, 204] on icon at bounding box center [781, 204] width 9 height 9
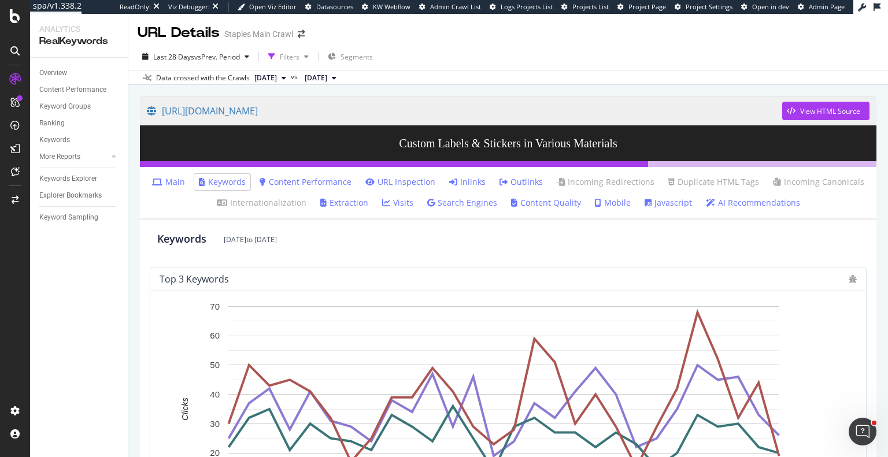
click at [468, 178] on link "Inlinks" at bounding box center [467, 182] width 36 height 12
